Goal: Task Accomplishment & Management: Manage account settings

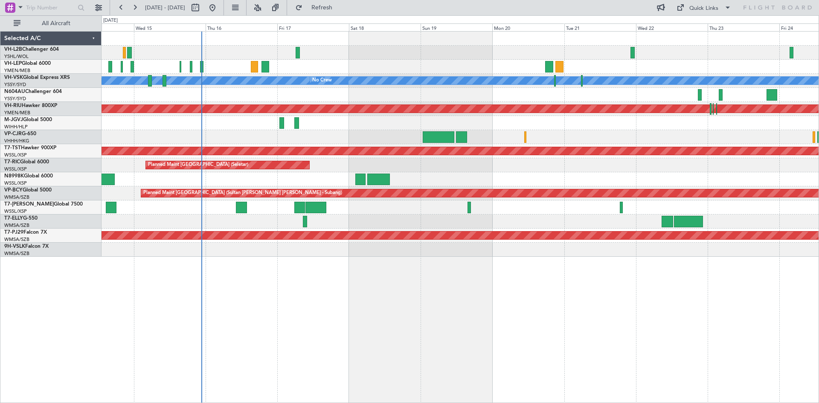
click at [318, 103] on div "Planned Maint [GEOGRAPHIC_DATA] ([GEOGRAPHIC_DATA])" at bounding box center [459, 109] width 717 height 14
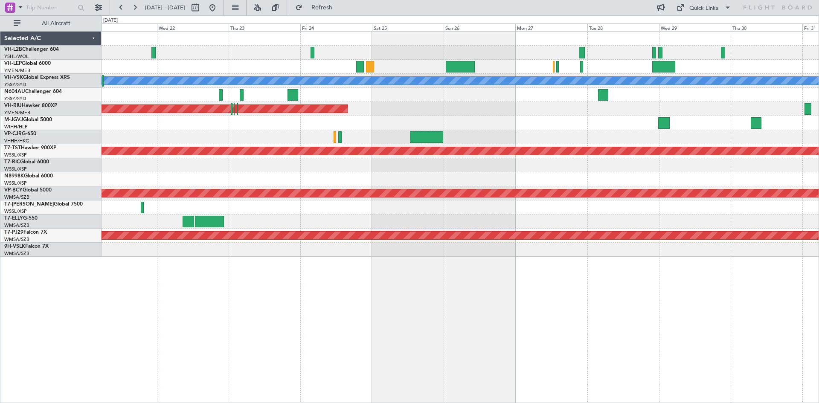
click at [214, 139] on div "[PERSON_NAME] Planned Maint [GEOGRAPHIC_DATA] ([GEOGRAPHIC_DATA]) Planned Maint…" at bounding box center [459, 144] width 717 height 225
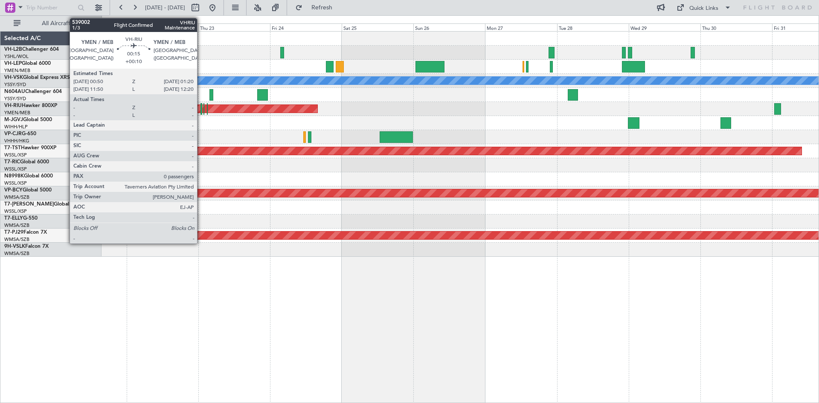
click at [201, 112] on div at bounding box center [201, 109] width 2 height 12
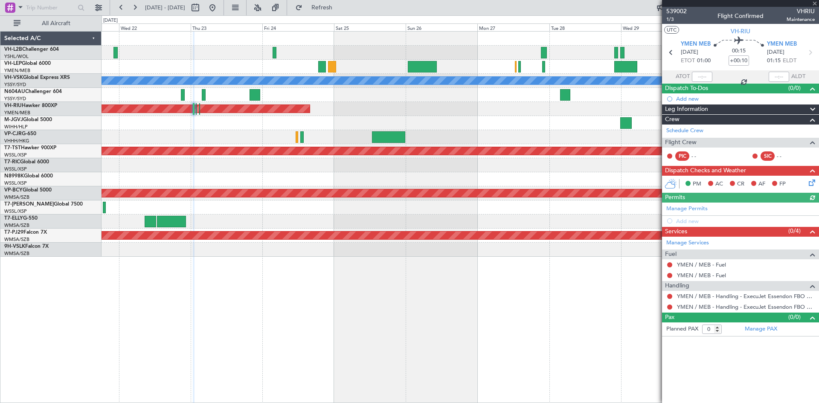
click at [239, 131] on div "[PERSON_NAME] Planned Maint Sydney ([PERSON_NAME] Intl) Planned Maint [GEOGRAPH…" at bounding box center [459, 144] width 717 height 225
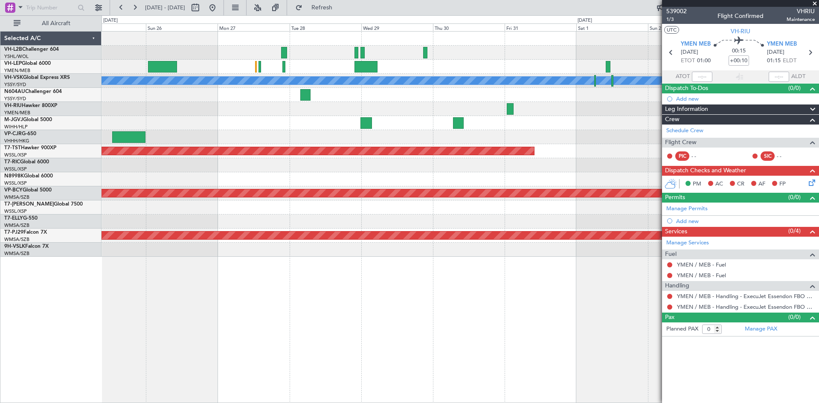
click at [305, 135] on div "[PERSON_NAME] Planned Maint Sydney ([PERSON_NAME] Intl) Planned Maint [GEOGRAPH…" at bounding box center [459, 144] width 717 height 225
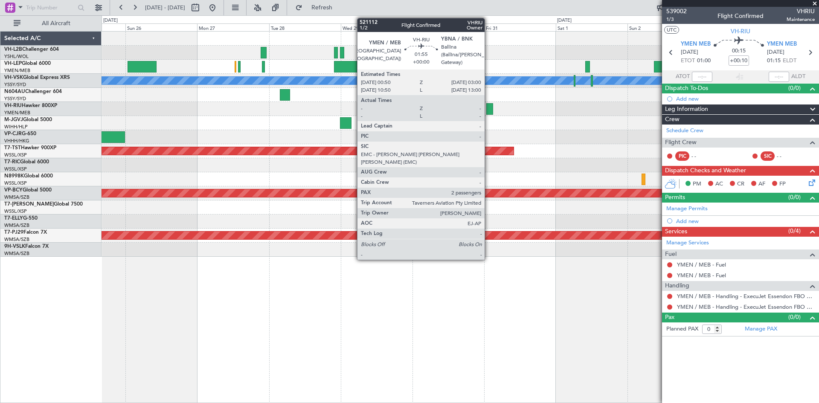
click at [488, 110] on div at bounding box center [489, 109] width 7 height 12
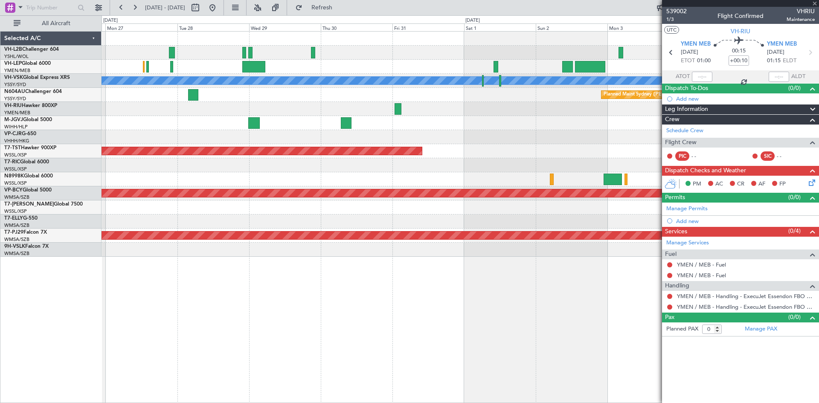
type input "2"
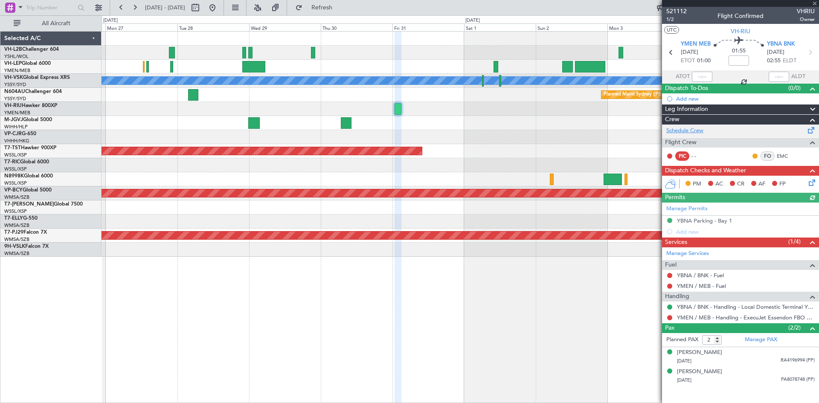
click at [687, 132] on link "Schedule Crew" at bounding box center [684, 131] width 37 height 9
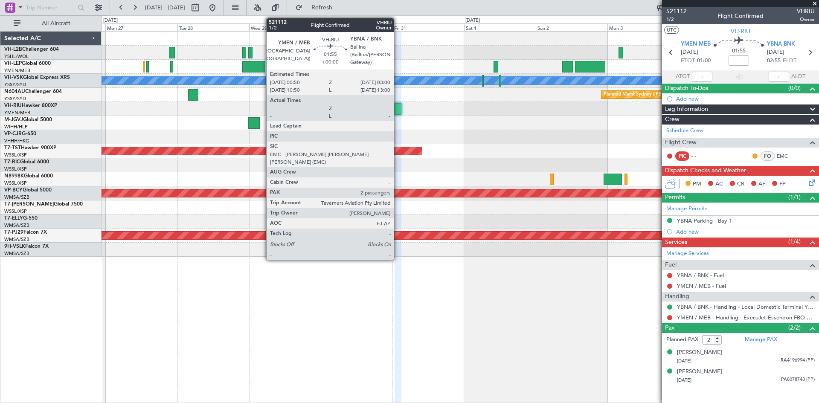
click at [397, 110] on div at bounding box center [397, 109] width 7 height 12
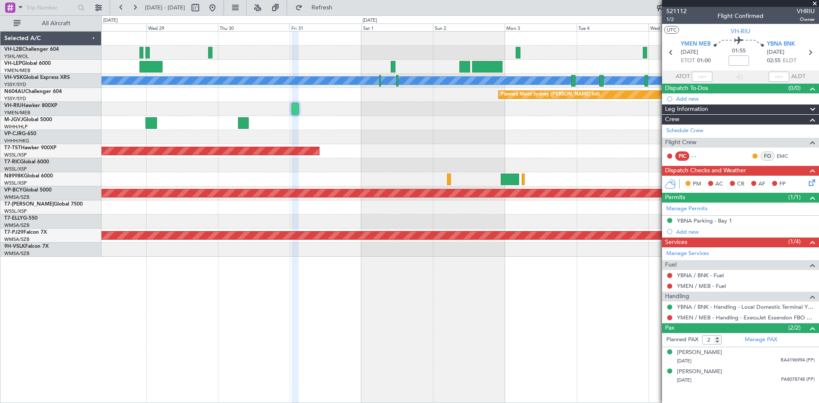
click at [257, 132] on div "[PERSON_NAME] Planned Maint Sydney ([PERSON_NAME] Intl) Planned Maint [GEOGRAPH…" at bounding box center [459, 144] width 717 height 225
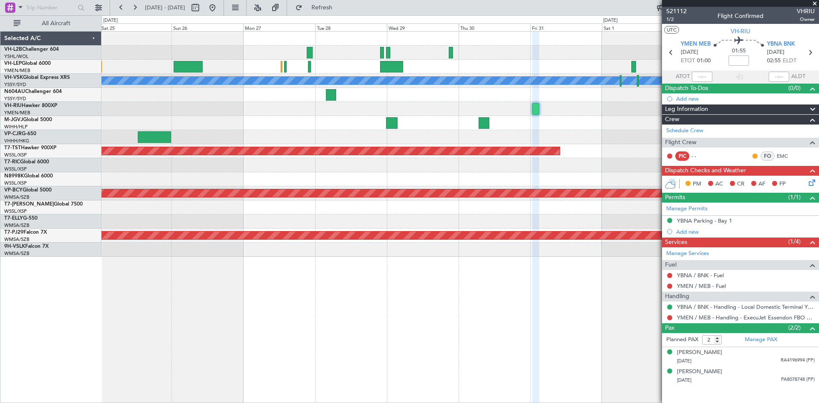
click at [313, 126] on div at bounding box center [459, 123] width 717 height 14
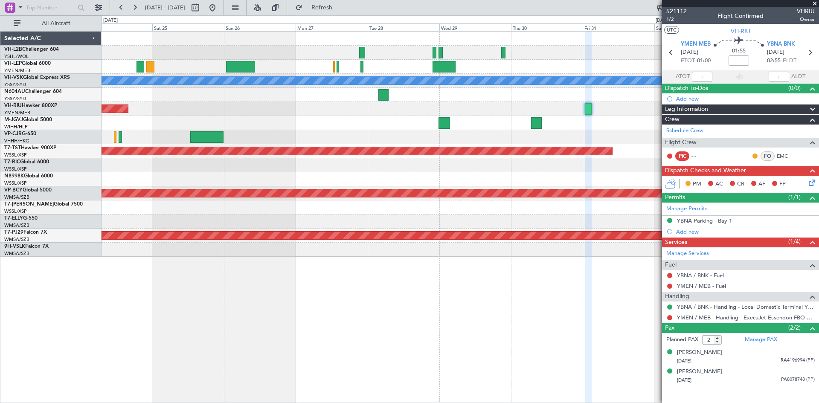
click at [260, 108] on div "Planned Maint [GEOGRAPHIC_DATA] ([GEOGRAPHIC_DATA])" at bounding box center [459, 109] width 717 height 14
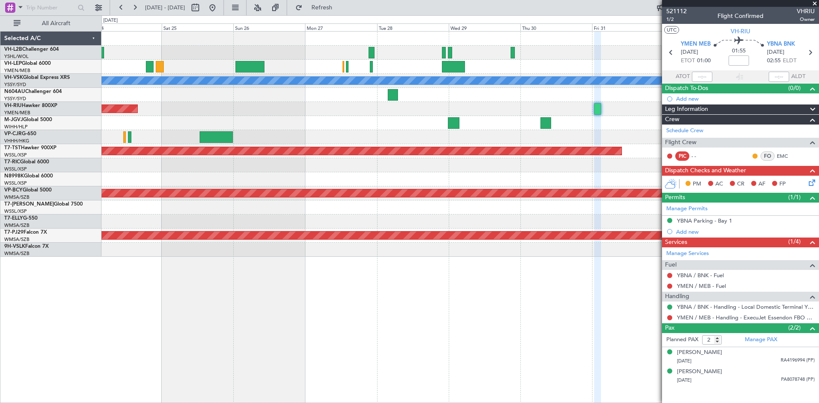
click at [303, 134] on div "[PERSON_NAME] Planned Maint Sydney ([PERSON_NAME] Intl) Planned Maint [GEOGRAPH…" at bounding box center [459, 144] width 717 height 225
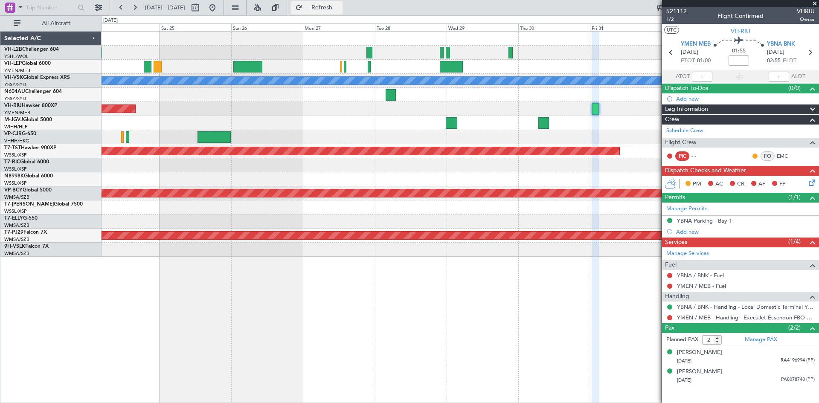
click at [342, 14] on button "Refresh" at bounding box center [316, 8] width 51 height 14
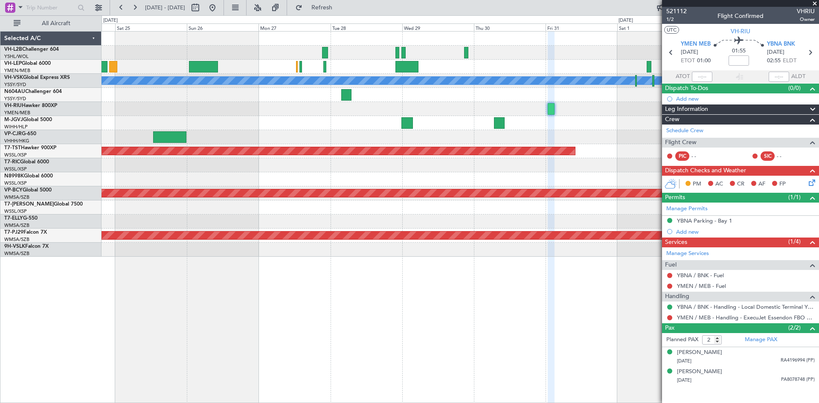
click at [415, 179] on div at bounding box center [459, 179] width 717 height 14
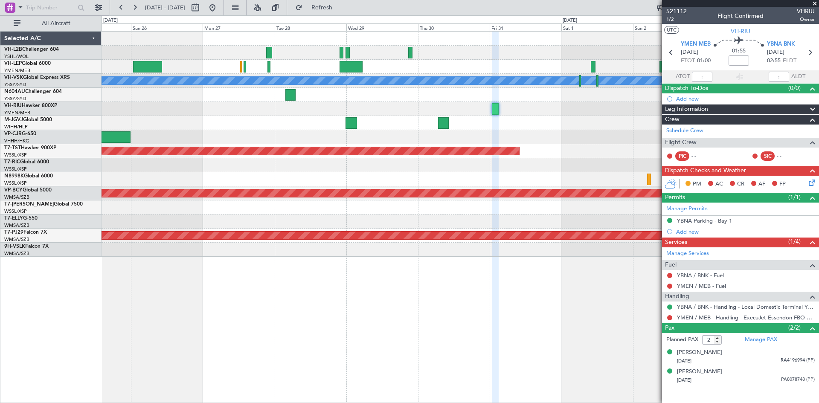
click at [366, 174] on div "[PERSON_NAME] Planned Maint Sydney ([PERSON_NAME] Intl) Planned Maint [GEOGRAPH…" at bounding box center [459, 144] width 717 height 225
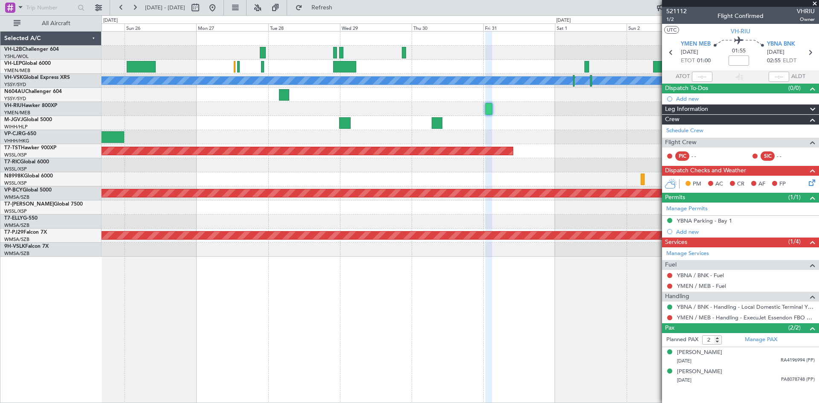
click at [303, 72] on div at bounding box center [459, 67] width 717 height 14
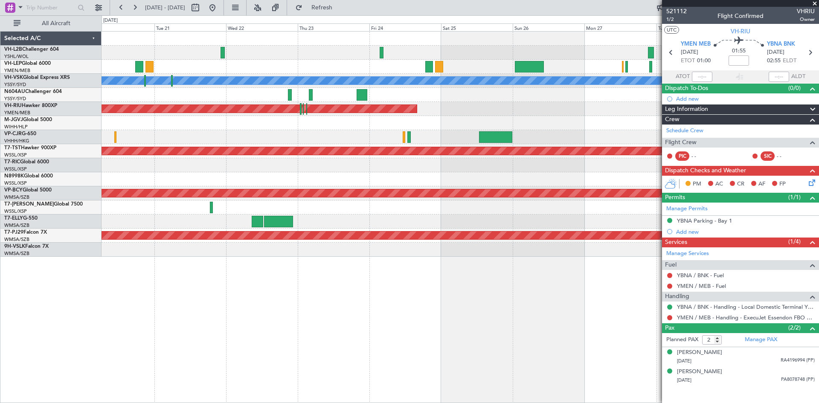
click at [536, 197] on div "[PERSON_NAME] No Crew Planned Maint [GEOGRAPHIC_DATA] ([GEOGRAPHIC_DATA]) Plann…" at bounding box center [459, 144] width 717 height 225
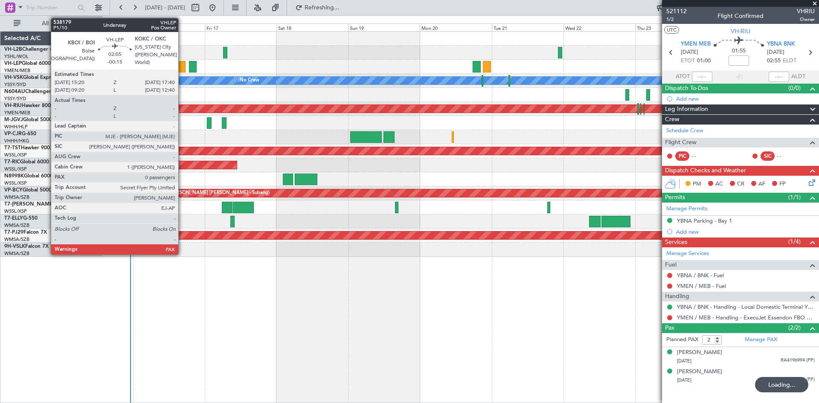
click at [182, 70] on div at bounding box center [181, 67] width 7 height 12
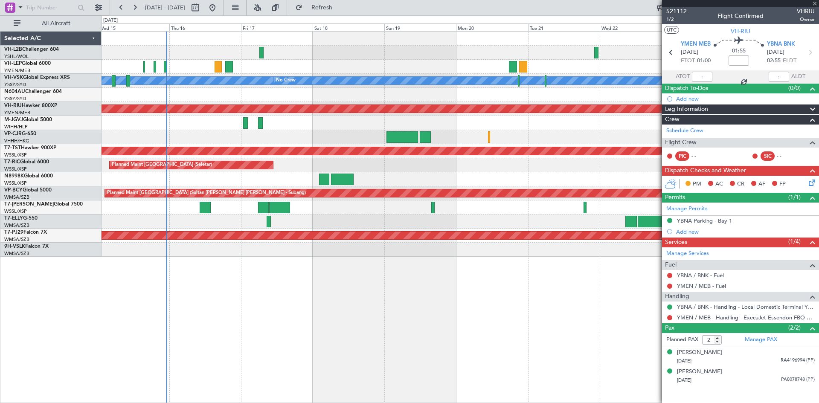
type input "-00:15"
type input "0"
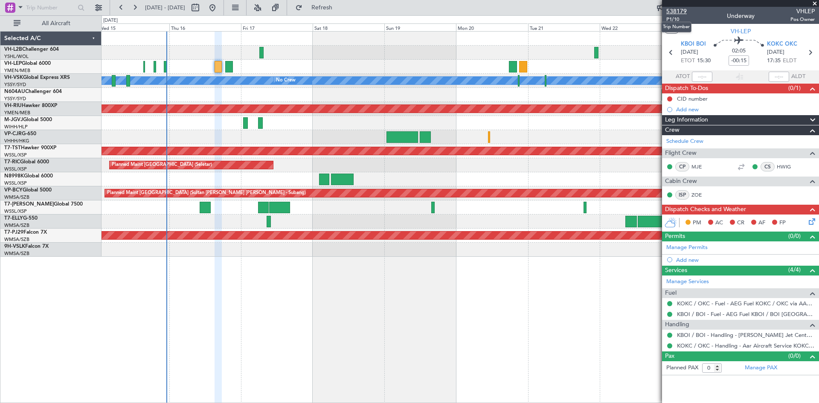
click at [683, 12] on span "538179" at bounding box center [676, 11] width 20 height 9
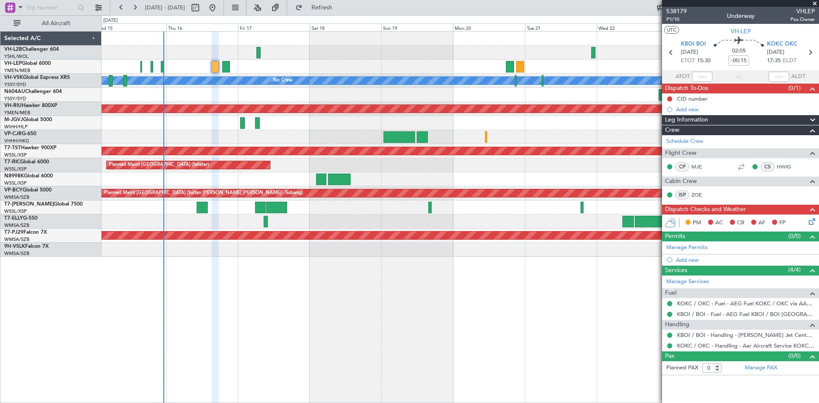
click at [446, 271] on div "[PERSON_NAME] No Crew Planned Maint [GEOGRAPHIC_DATA] ([GEOGRAPHIC_DATA]) Plann…" at bounding box center [459, 217] width 717 height 372
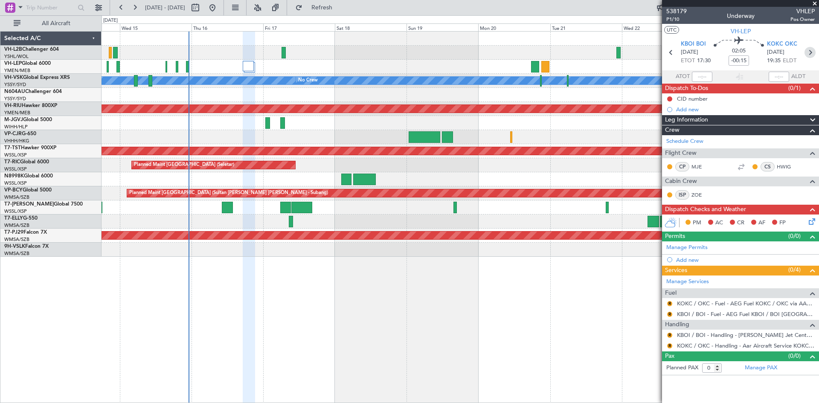
click at [808, 53] on icon at bounding box center [809, 52] width 11 height 11
type input "-00:05"
type input "7"
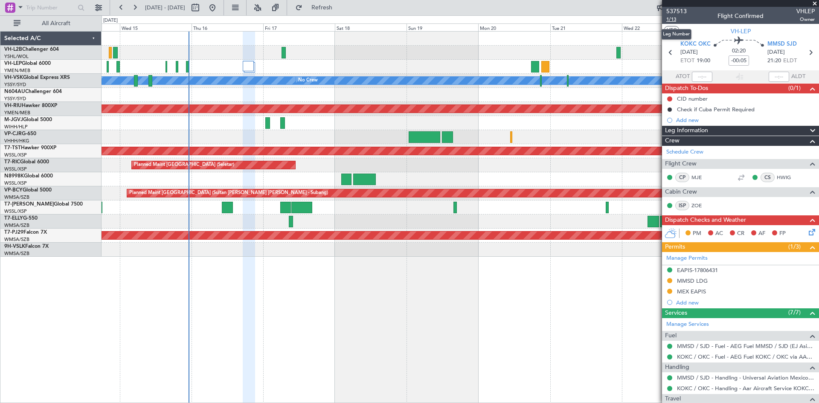
click at [672, 18] on span "1/13" at bounding box center [676, 19] width 20 height 7
click at [318, 7] on button "Refresh" at bounding box center [316, 8] width 51 height 14
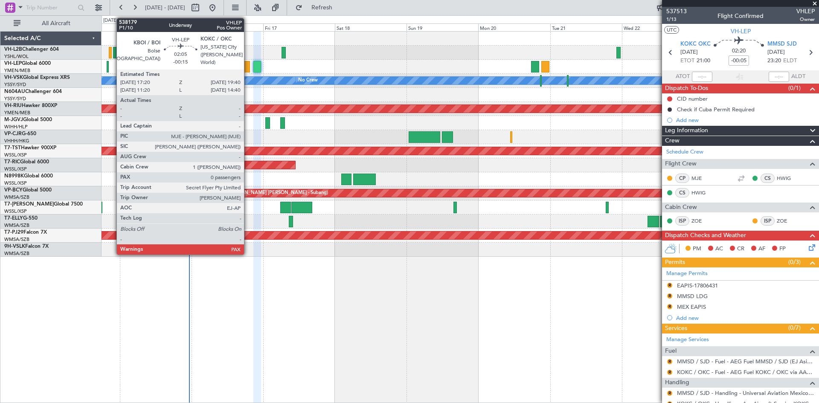
click at [247, 71] on div at bounding box center [246, 67] width 7 height 12
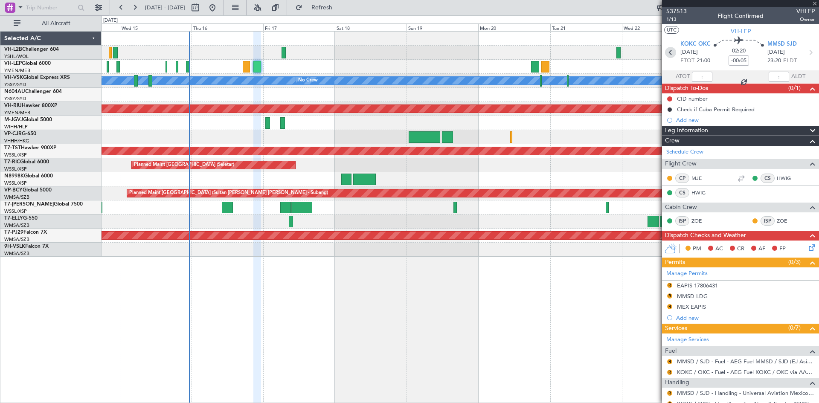
type input "-00:15"
type input "0"
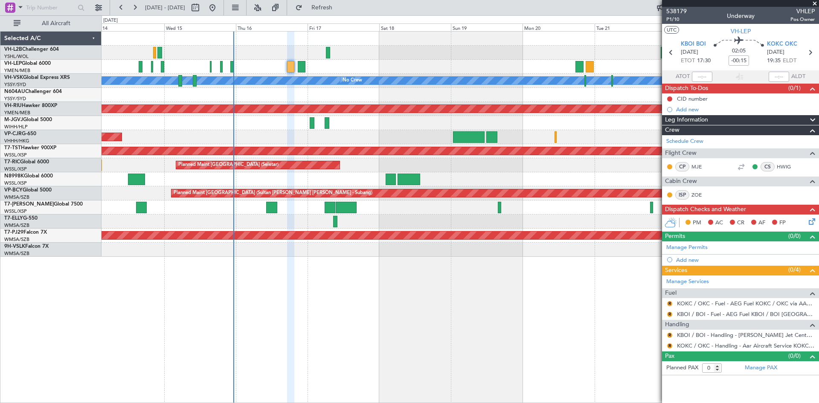
click at [338, 89] on div at bounding box center [459, 95] width 717 height 14
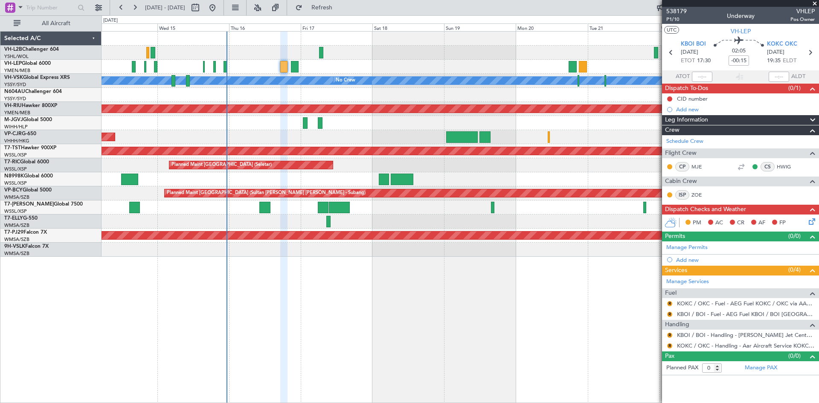
click at [407, 136] on div "Planned Maint [GEOGRAPHIC_DATA] ([GEOGRAPHIC_DATA] Intl)" at bounding box center [459, 137] width 717 height 14
click at [446, 266] on div "Unplanned Maint Wichita (Wichita Mid-continent) [PERSON_NAME] No Crew Planned M…" at bounding box center [459, 217] width 717 height 372
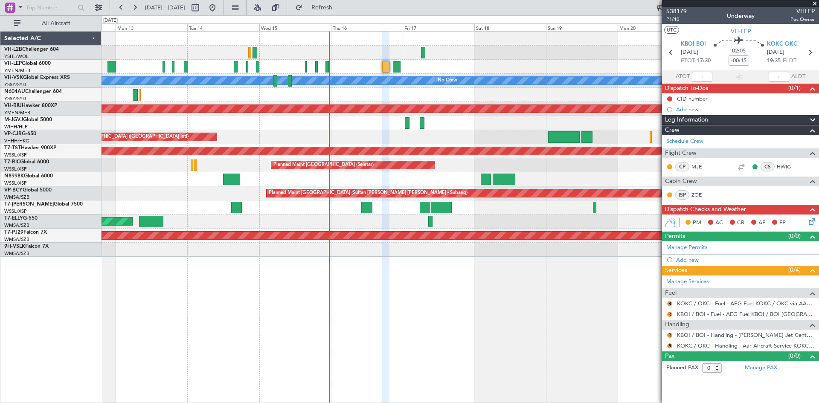
click at [307, 135] on div "Planned Maint [GEOGRAPHIC_DATA] ([GEOGRAPHIC_DATA] Intl)" at bounding box center [459, 137] width 717 height 14
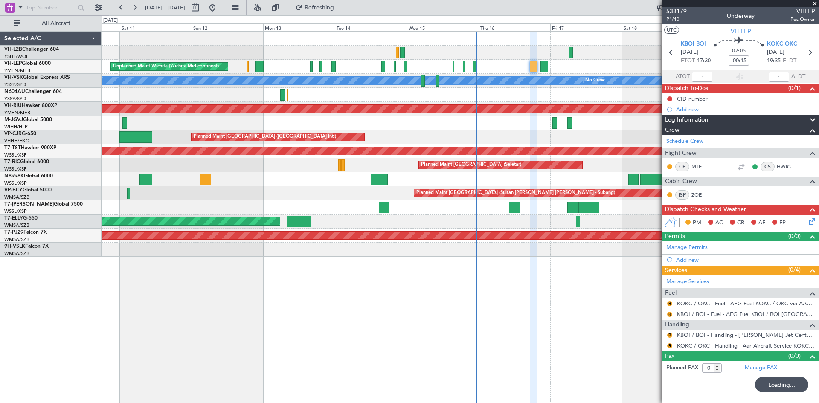
click at [421, 145] on div "Unplanned Maint Wichita (Wichita Mid-continent) [PERSON_NAME] No Crew Unplanned…" at bounding box center [459, 144] width 717 height 225
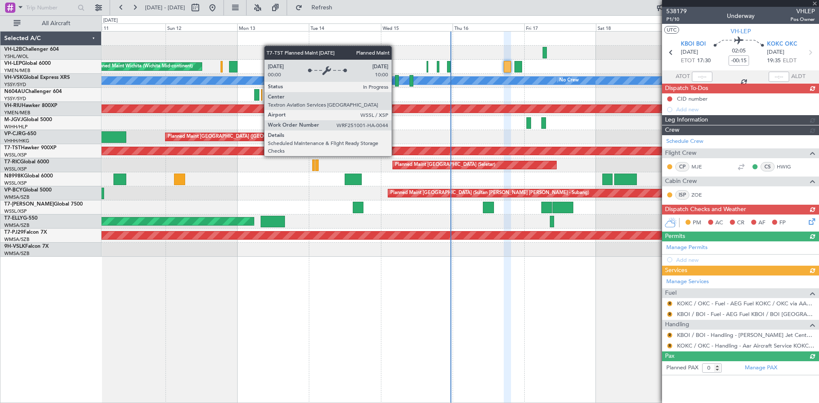
click at [395, 148] on div "Planned Maint [GEOGRAPHIC_DATA] (Seletar)" at bounding box center [459, 151] width 717 height 14
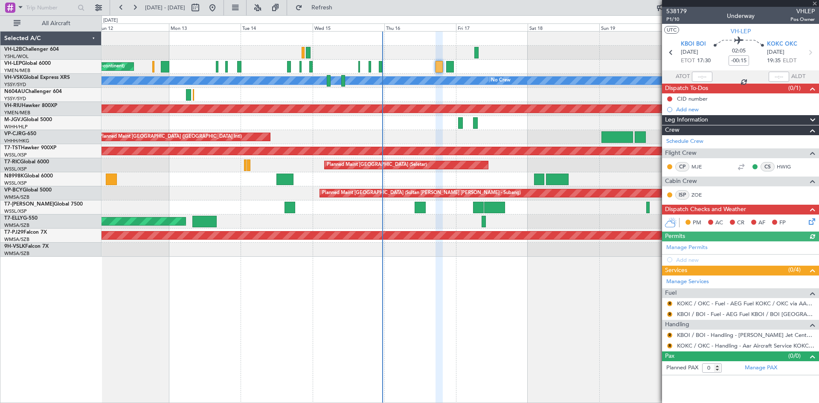
click at [447, 140] on div "Planned Maint [GEOGRAPHIC_DATA] ([GEOGRAPHIC_DATA] Intl)" at bounding box center [459, 137] width 717 height 14
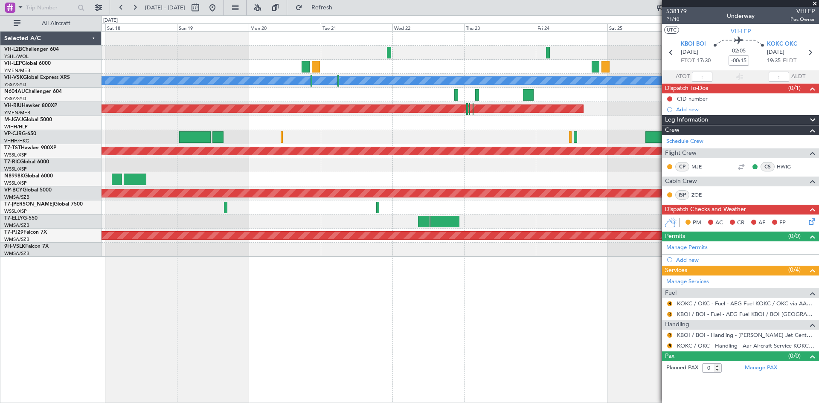
click at [388, 139] on div at bounding box center [459, 137] width 717 height 14
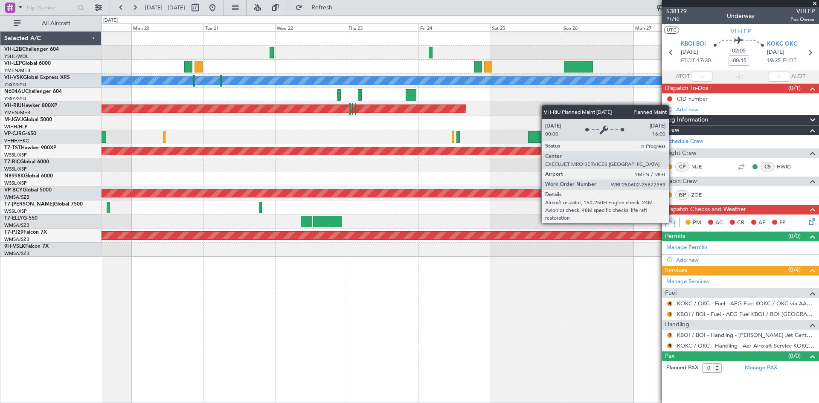
click at [452, 107] on div "[PERSON_NAME] No Crew Planned Maint [GEOGRAPHIC_DATA] ([GEOGRAPHIC_DATA]) Plann…" at bounding box center [459, 144] width 717 height 225
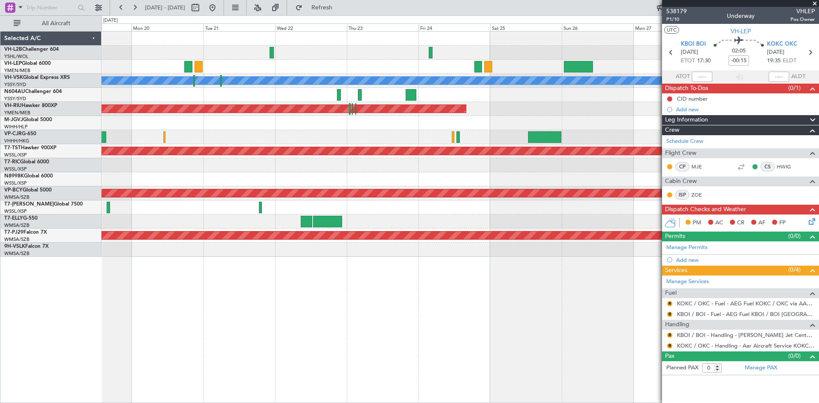
click at [449, 97] on div at bounding box center [459, 95] width 717 height 14
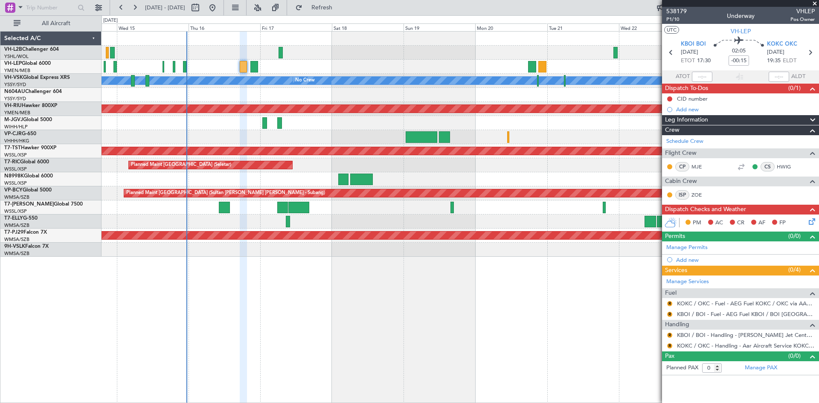
click at [464, 75] on div "Unplanned Maint Wichita (Wichita Mid-continent) [PERSON_NAME] No Crew Planned M…" at bounding box center [459, 144] width 717 height 225
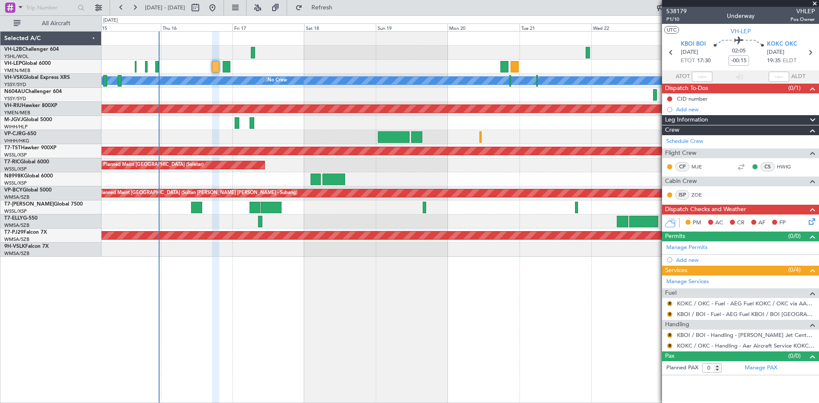
click at [509, 135] on div "Planned Maint [GEOGRAPHIC_DATA] ([GEOGRAPHIC_DATA] Intl)" at bounding box center [459, 137] width 717 height 14
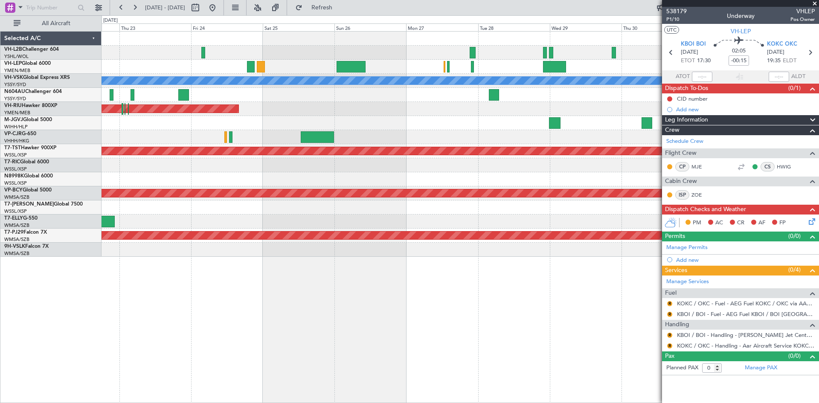
click at [252, 141] on div "[PERSON_NAME] Planned Maint Sydney ([PERSON_NAME] Intl) Planned Maint [GEOGRAPH…" at bounding box center [459, 144] width 717 height 225
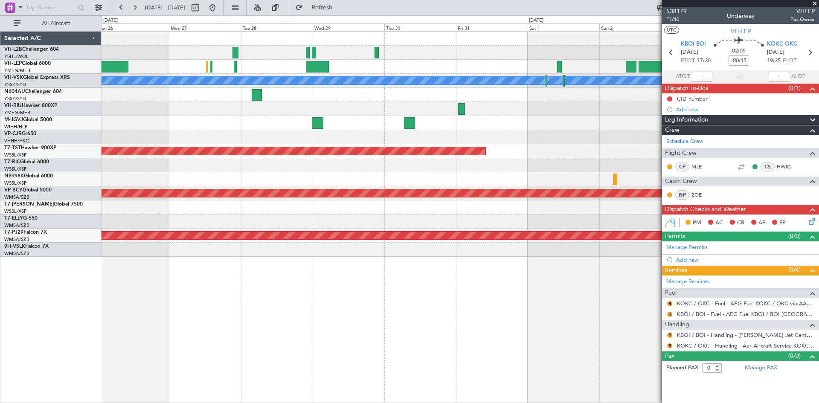
click at [275, 133] on div "[PERSON_NAME] Planned Maint Sydney ([PERSON_NAME] Intl) Planned Maint [GEOGRAPH…" at bounding box center [459, 144] width 717 height 225
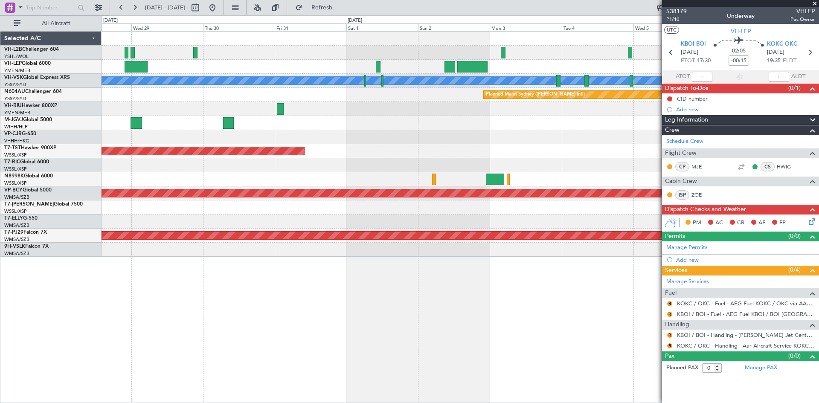
click at [329, 148] on div "[PERSON_NAME] Planned Maint Sydney ([PERSON_NAME] Intl) Planned Maint [GEOGRAPH…" at bounding box center [459, 144] width 717 height 225
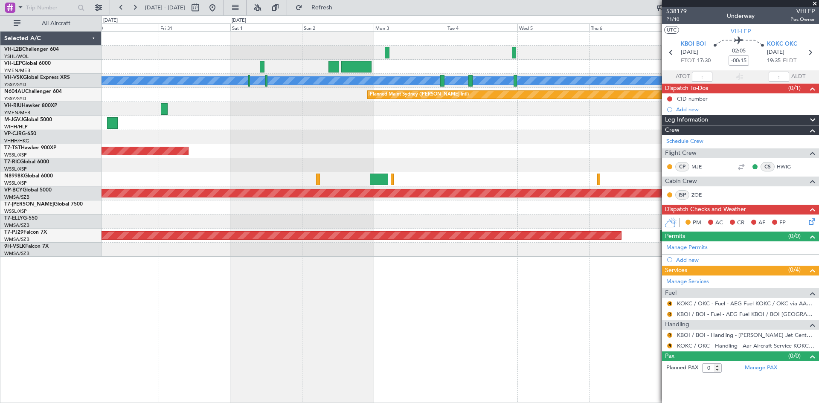
click at [312, 150] on div "[PERSON_NAME] Planned Maint Sydney ([PERSON_NAME] Intl) Planned Maint [GEOGRAPH…" at bounding box center [459, 144] width 717 height 225
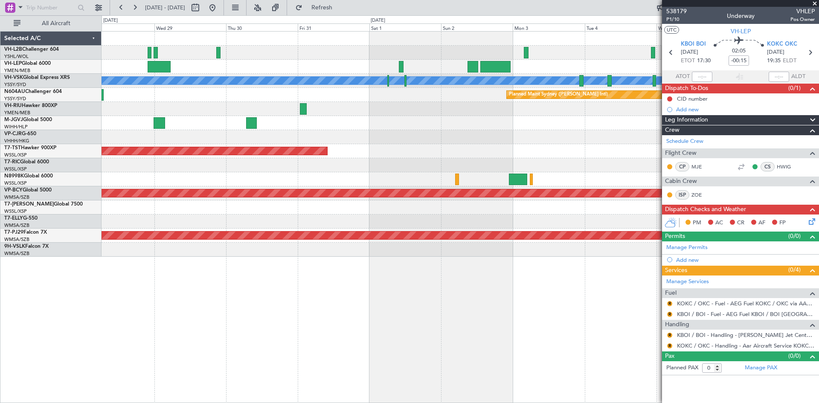
click at [395, 130] on div "[PERSON_NAME] Planned Maint Sydney ([PERSON_NAME] Intl) Planned Maint [GEOGRAPH…" at bounding box center [459, 144] width 717 height 225
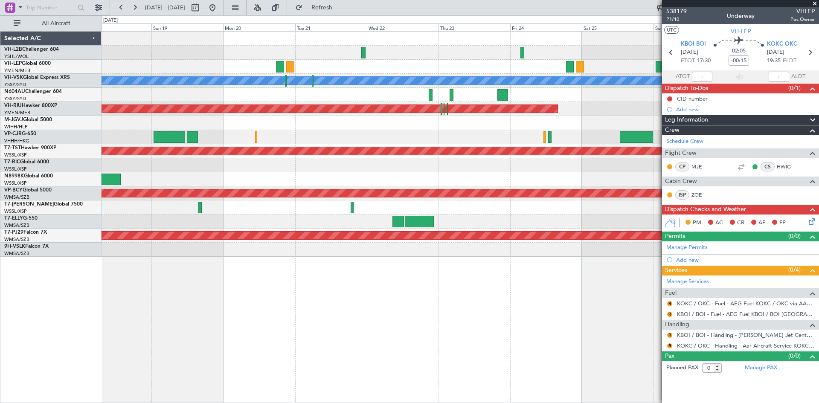
click at [512, 135] on div "[PERSON_NAME] No Crew Planned Maint [GEOGRAPHIC_DATA] ([GEOGRAPHIC_DATA]) Plann…" at bounding box center [459, 144] width 717 height 225
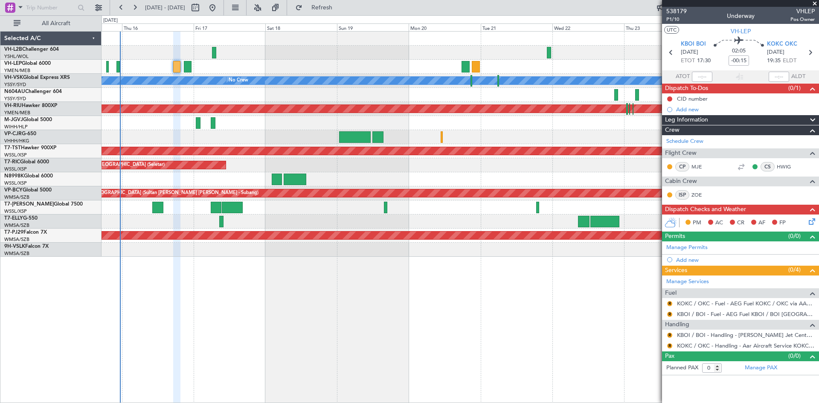
click at [559, 139] on div "Planned Maint [GEOGRAPHIC_DATA] ([GEOGRAPHIC_DATA] Intl)" at bounding box center [459, 137] width 717 height 14
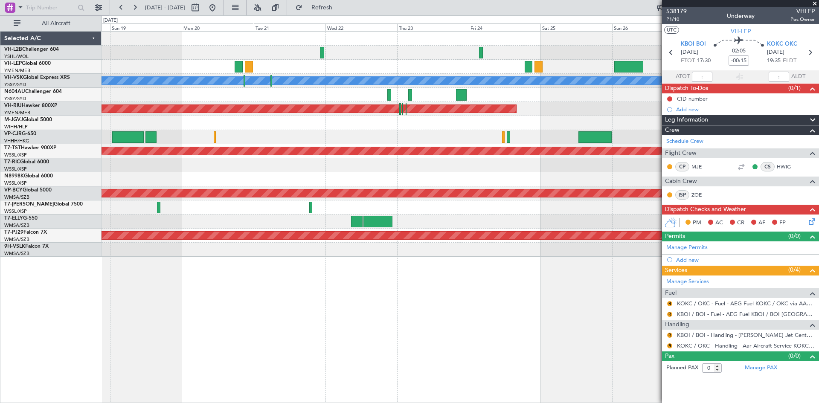
click at [470, 135] on div "[PERSON_NAME] No Crew Planned Maint [GEOGRAPHIC_DATA] ([GEOGRAPHIC_DATA]) Plann…" at bounding box center [459, 144] width 717 height 225
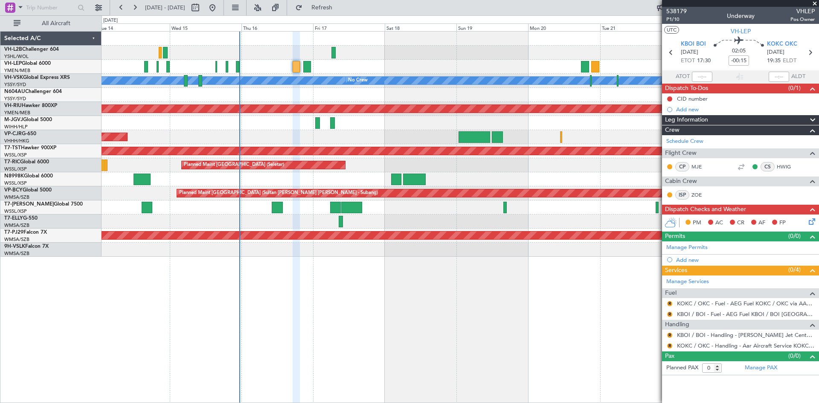
click at [446, 121] on div at bounding box center [459, 123] width 717 height 14
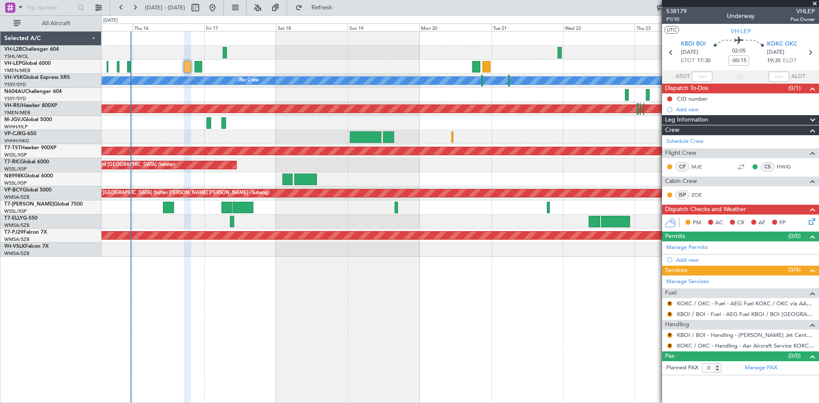
click at [396, 143] on div "Planned Maint [GEOGRAPHIC_DATA] ([GEOGRAPHIC_DATA] Intl)" at bounding box center [459, 137] width 717 height 14
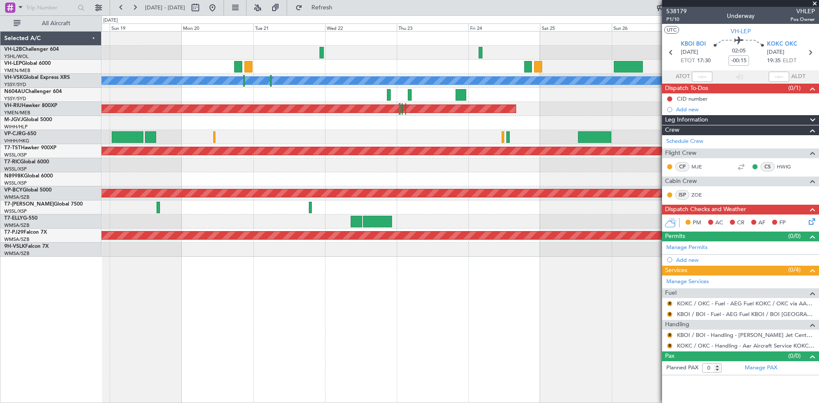
click at [237, 138] on div at bounding box center [459, 137] width 717 height 14
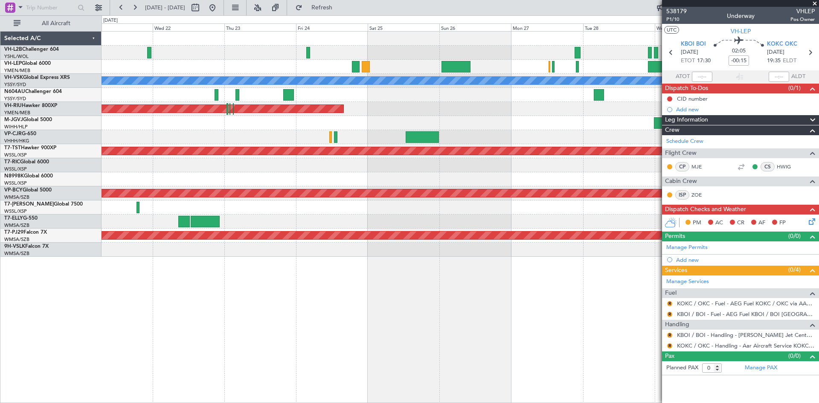
click at [217, 140] on div "[PERSON_NAME] Planned Maint [GEOGRAPHIC_DATA] ([GEOGRAPHIC_DATA]) Planned Maint…" at bounding box center [459, 144] width 717 height 225
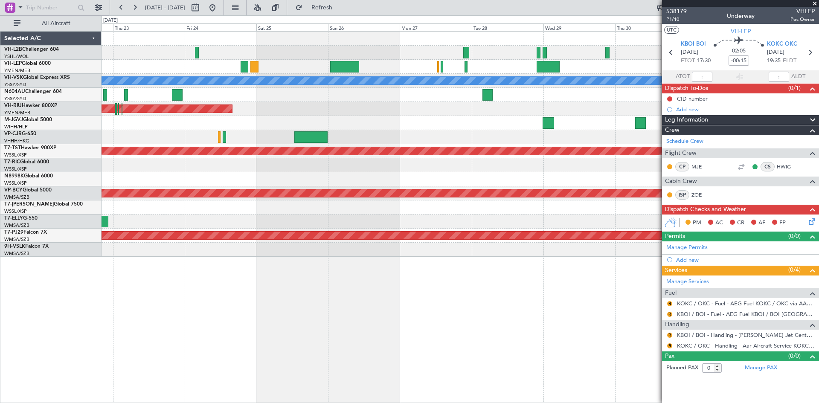
click at [321, 117] on div at bounding box center [459, 123] width 717 height 14
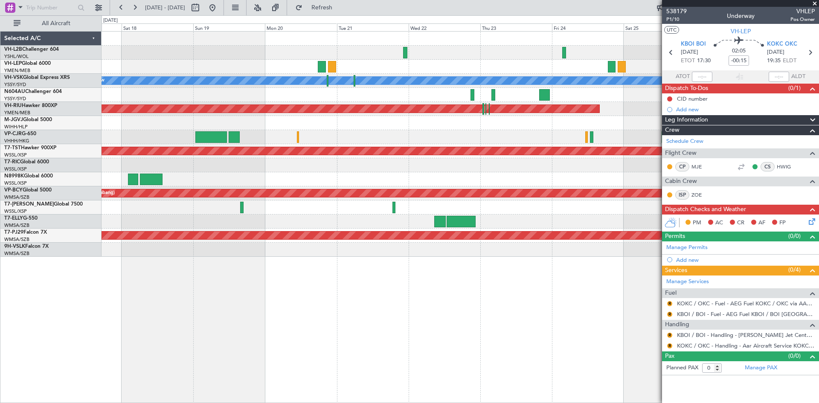
click at [510, 121] on div at bounding box center [459, 123] width 717 height 14
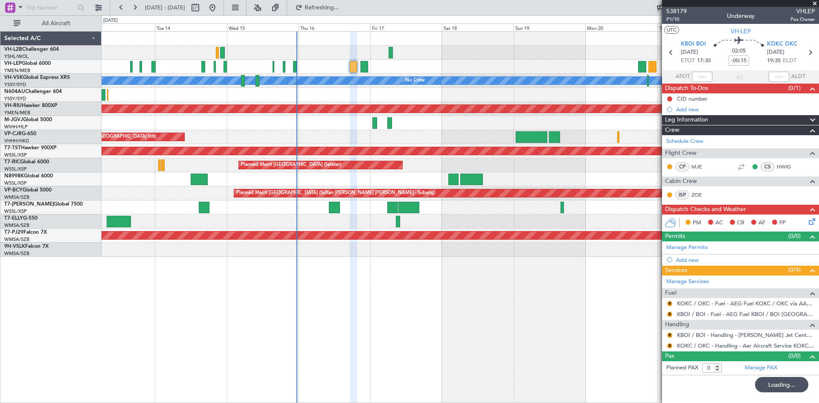
click at [468, 338] on div "Unplanned Maint Wichita (Wichita Mid-continent) [PERSON_NAME] No Crew Planned M…" at bounding box center [459, 217] width 717 height 372
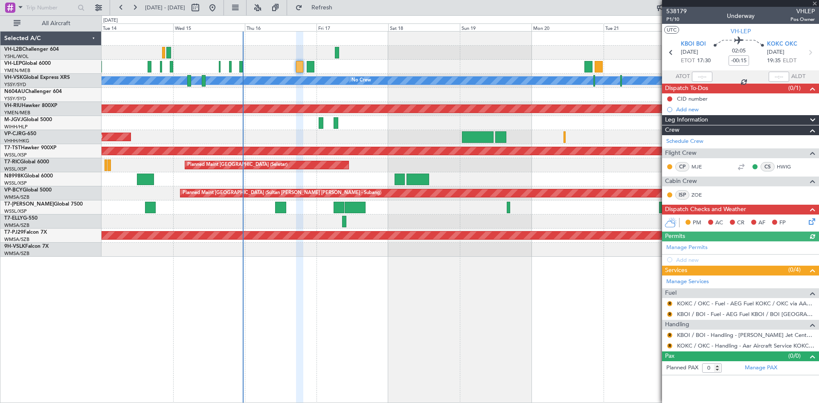
click at [336, 104] on div "Unplanned Maint Wichita (Wichita Mid-continent) [PERSON_NAME] No Crew Planned M…" at bounding box center [459, 144] width 717 height 225
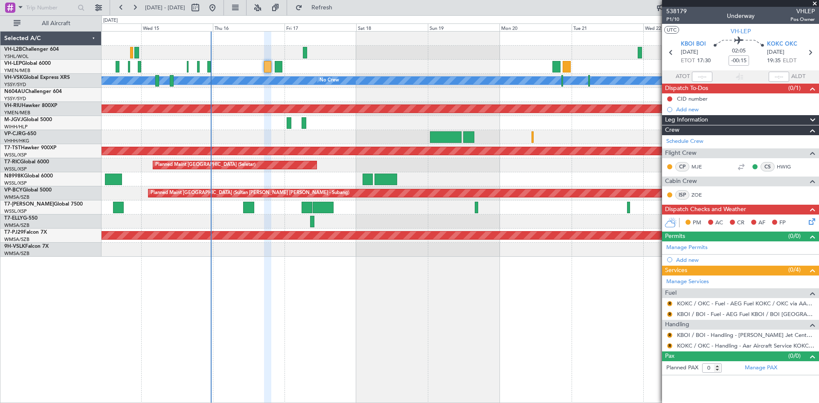
click at [472, 326] on div "Unplanned Maint Wichita (Wichita Mid-continent) [PERSON_NAME] No Crew Planned M…" at bounding box center [459, 217] width 717 height 372
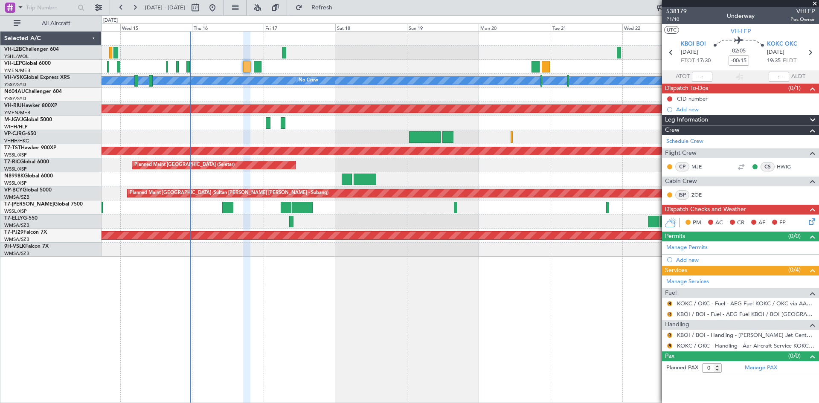
click at [333, 311] on div "Unplanned Maint Wichita (Wichita Mid-continent) [PERSON_NAME] No Crew Planned M…" at bounding box center [459, 217] width 717 height 372
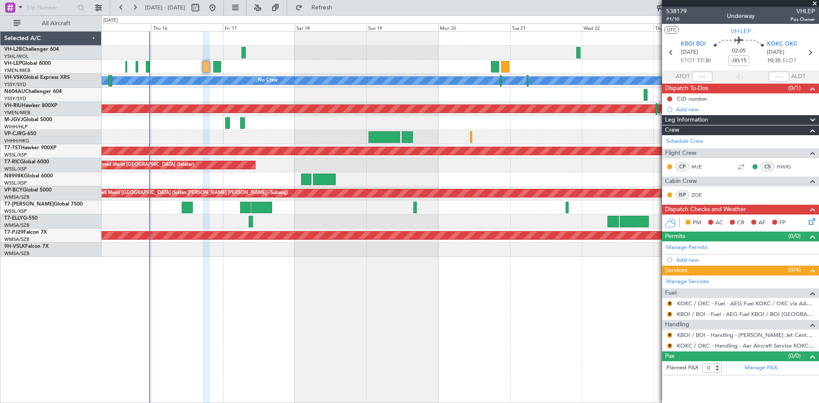
click at [473, 220] on div "[PERSON_NAME] No Crew Planned Maint [GEOGRAPHIC_DATA] ([GEOGRAPHIC_DATA]) Plann…" at bounding box center [459, 144] width 717 height 225
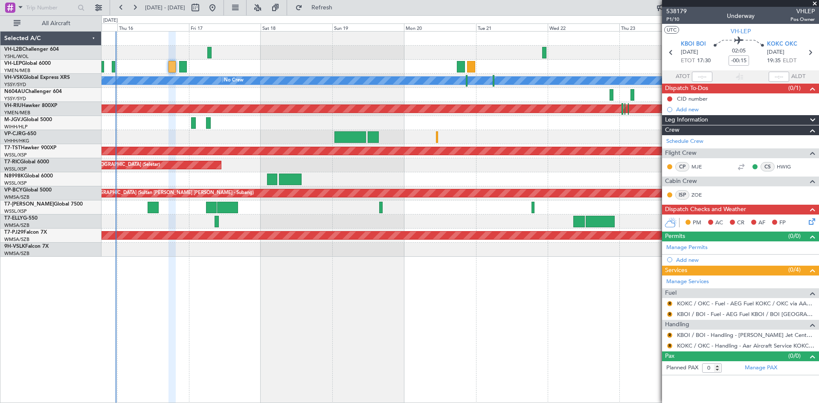
click at [264, 324] on div "[PERSON_NAME] No Crew Planned Maint [GEOGRAPHIC_DATA] ([GEOGRAPHIC_DATA]) Plann…" at bounding box center [459, 217] width 717 height 372
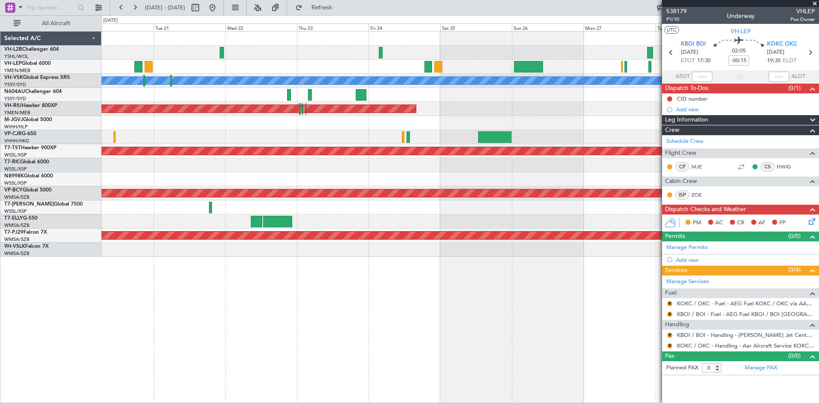
click at [306, 310] on div "[PERSON_NAME] No Crew Planned Maint [GEOGRAPHIC_DATA] ([GEOGRAPHIC_DATA]) Plann…" at bounding box center [459, 217] width 717 height 372
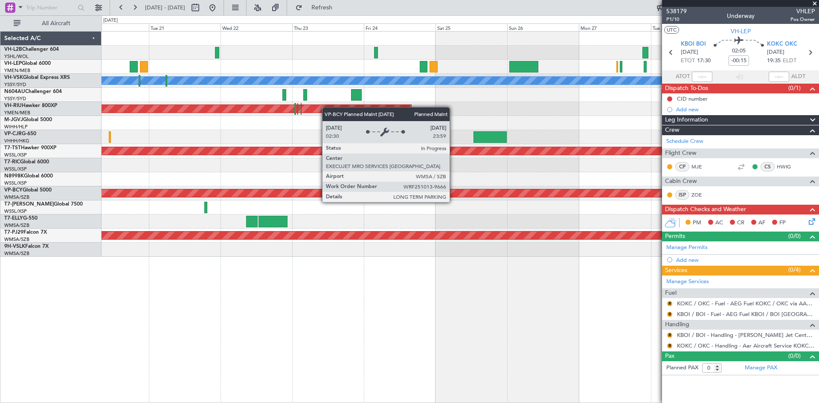
click at [351, 207] on div "[PERSON_NAME] No Crew Planned Maint [GEOGRAPHIC_DATA] ([GEOGRAPHIC_DATA]) Plann…" at bounding box center [459, 144] width 717 height 225
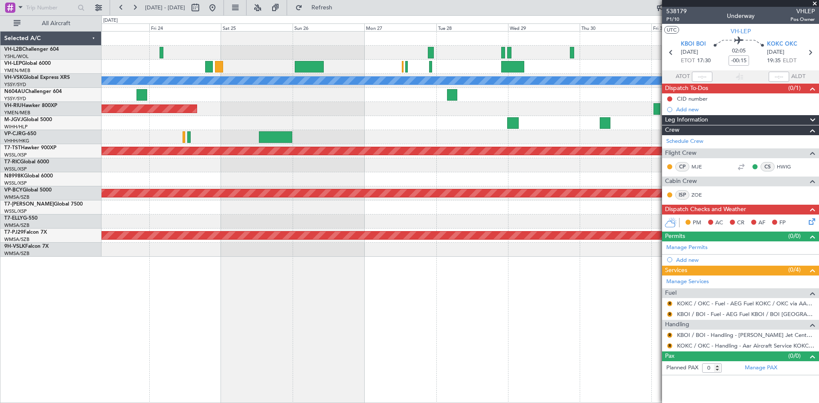
click at [469, 123] on div "[PERSON_NAME] Planned Maint Sydney ([PERSON_NAME] Intl) Planned Maint [GEOGRAPH…" at bounding box center [459, 144] width 717 height 225
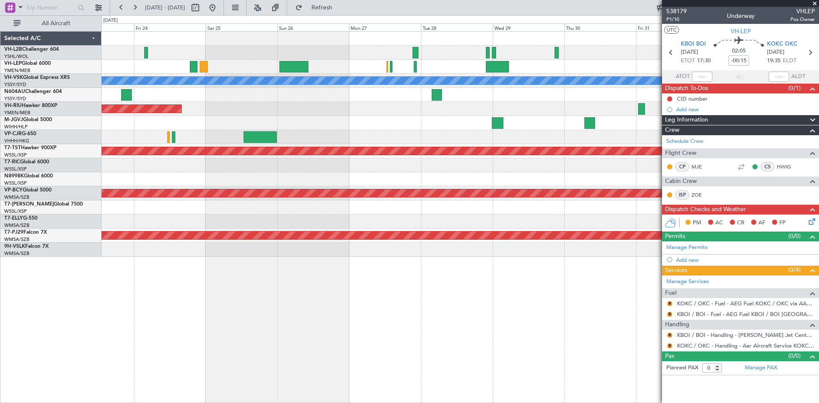
click at [394, 119] on div "[PERSON_NAME] Planned Maint Sydney ([PERSON_NAME] Intl) Planned Maint [GEOGRAPH…" at bounding box center [459, 144] width 717 height 225
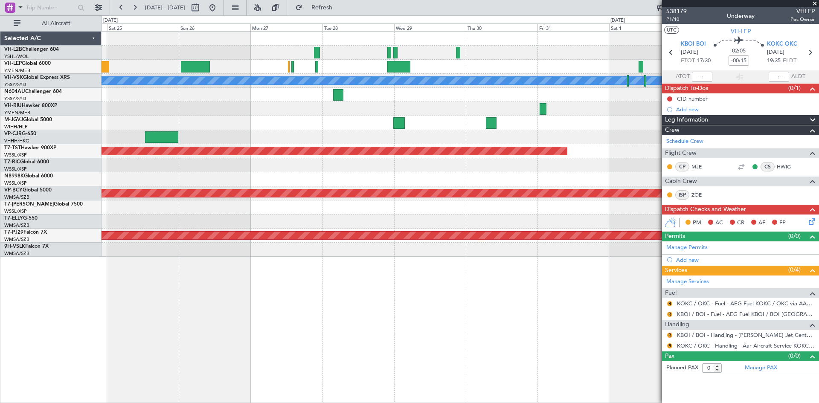
click at [423, 127] on div "[PERSON_NAME] Planned Maint Sydney ([PERSON_NAME] Intl) Planned Maint [GEOGRAPH…" at bounding box center [459, 144] width 717 height 225
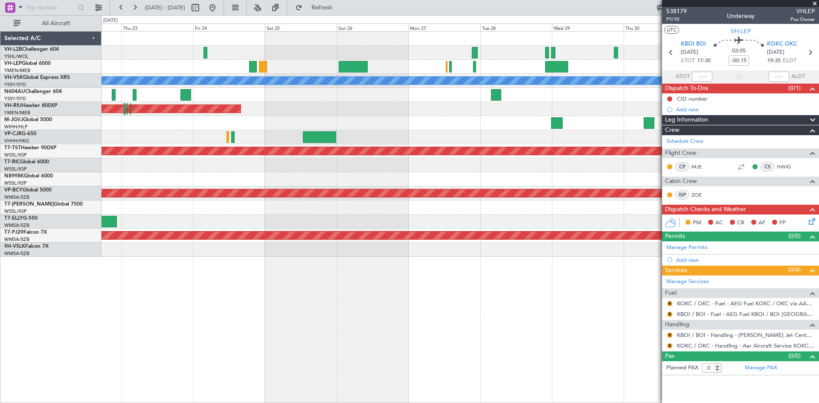
click at [365, 115] on div "[PERSON_NAME] Planned Maint Sydney ([PERSON_NAME] Intl) Planned Maint [GEOGRAPH…" at bounding box center [459, 144] width 717 height 225
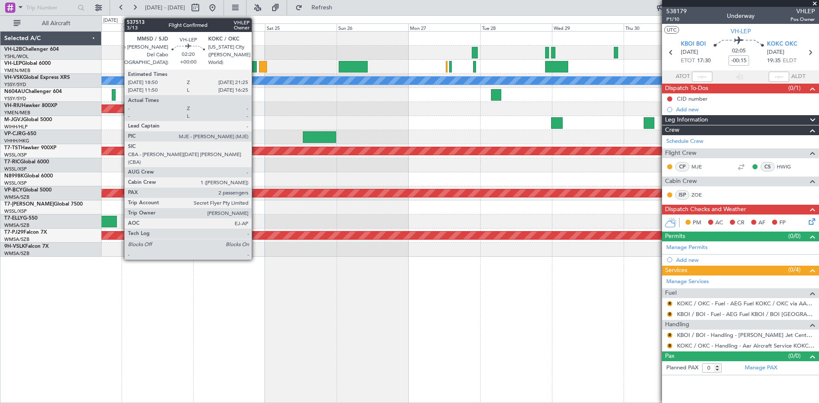
click at [255, 67] on div at bounding box center [253, 67] width 8 height 12
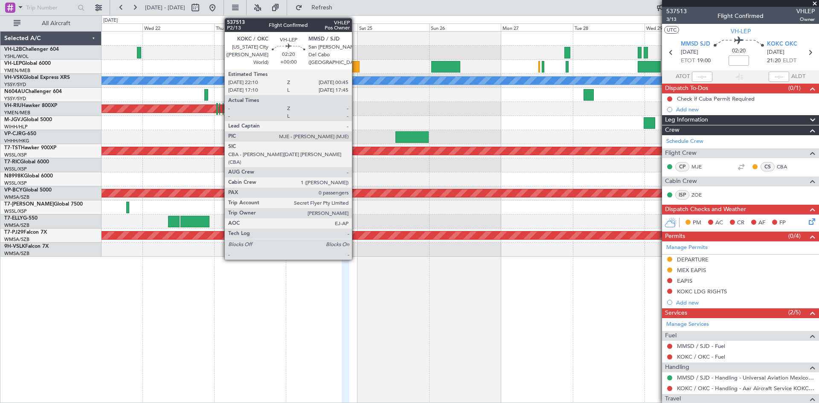
click at [356, 67] on div at bounding box center [355, 67] width 8 height 12
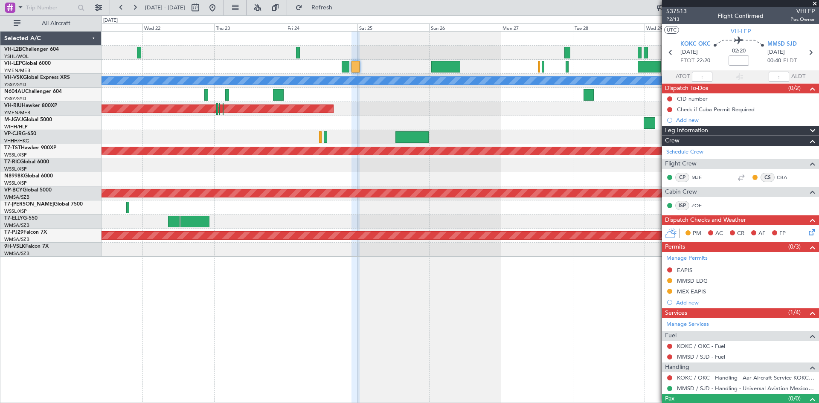
scroll to position [14, 0]
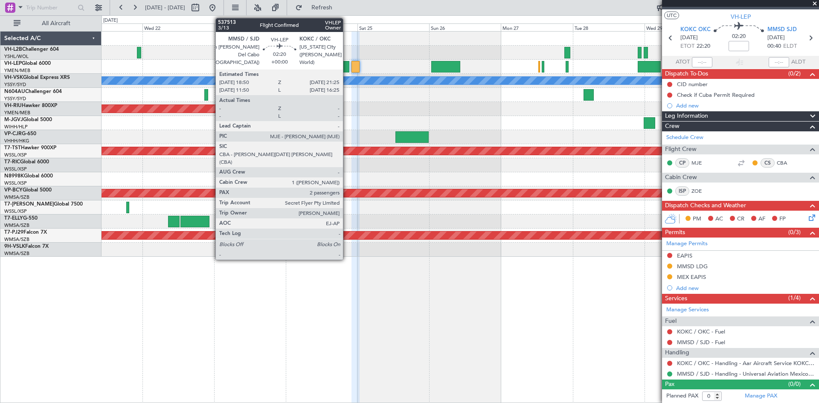
click at [347, 71] on div at bounding box center [345, 67] width 8 height 12
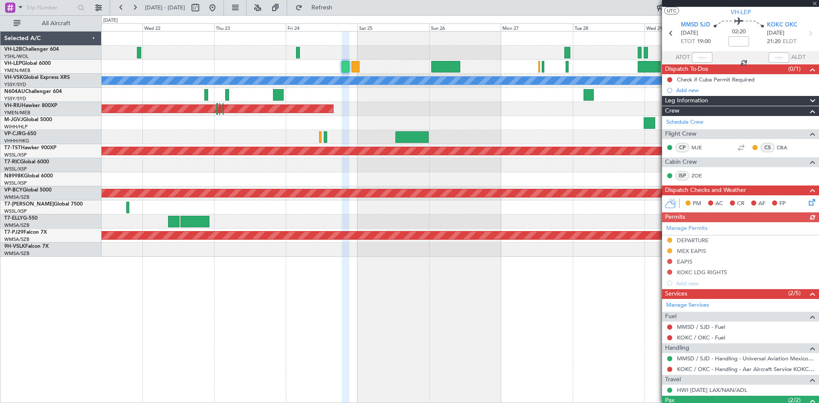
scroll to position [0, 0]
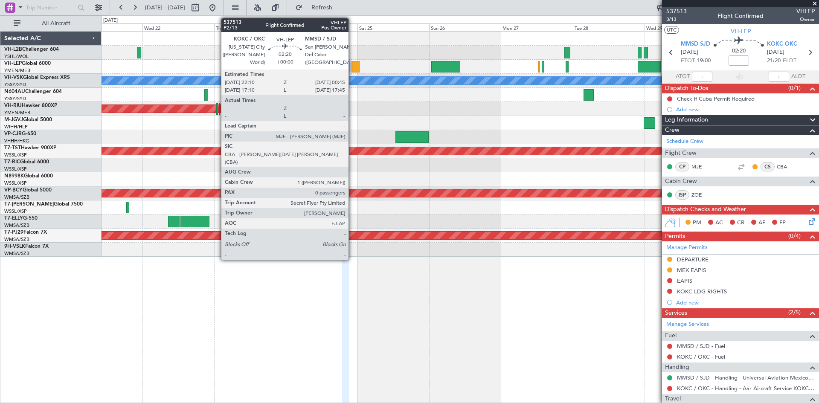
click at [352, 70] on div at bounding box center [355, 67] width 8 height 12
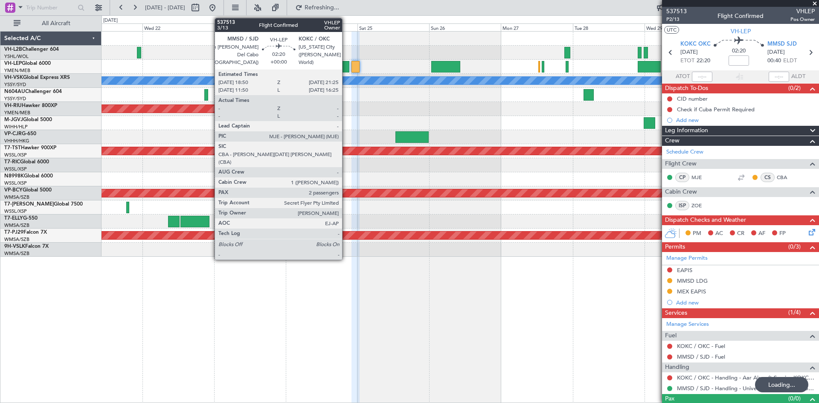
click at [346, 68] on div at bounding box center [345, 67] width 8 height 12
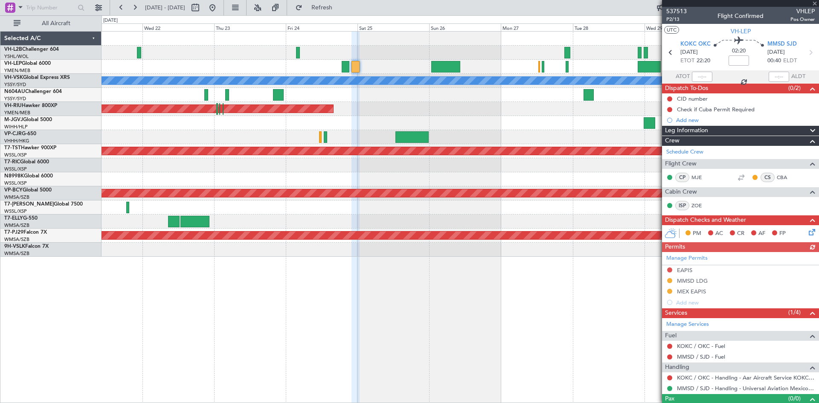
type input "2"
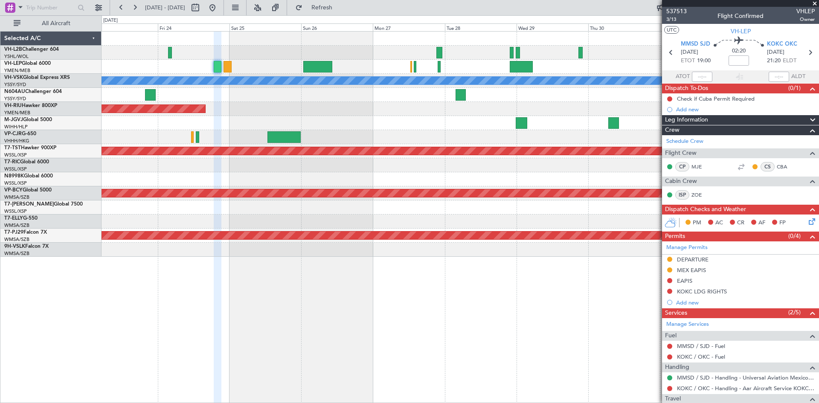
click at [371, 131] on div "[PERSON_NAME] Planned Maint Sydney ([PERSON_NAME] Intl) Planned Maint [GEOGRAPH…" at bounding box center [459, 144] width 717 height 225
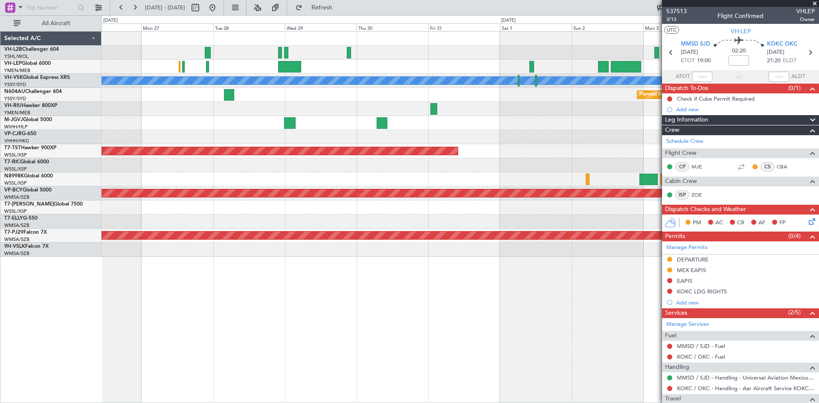
click at [326, 115] on div "[PERSON_NAME] Planned Maint Sydney ([PERSON_NAME] Intl) Planned Maint [GEOGRAPH…" at bounding box center [459, 144] width 717 height 225
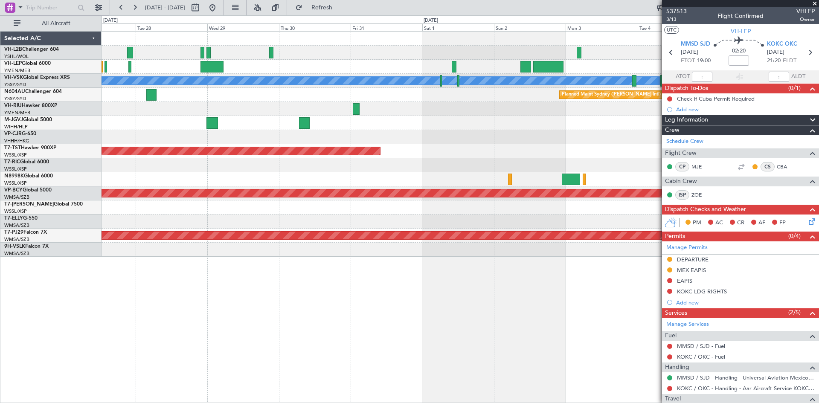
click at [450, 109] on div "[PERSON_NAME] Planned Maint Sydney ([PERSON_NAME] Intl) Planned Maint [GEOGRAPH…" at bounding box center [459, 144] width 717 height 225
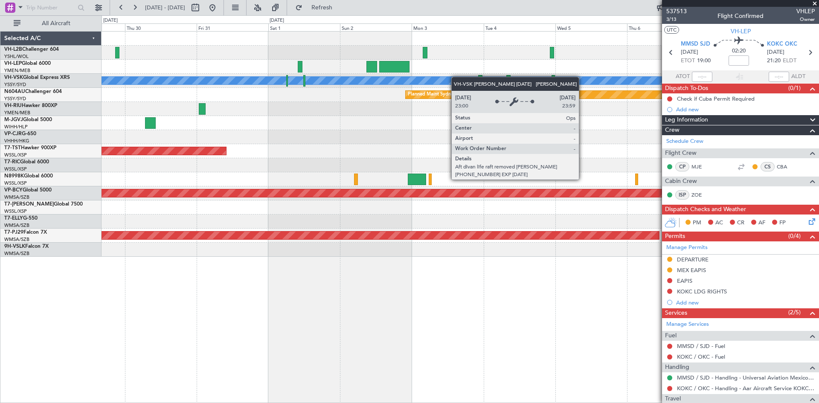
click at [452, 78] on div "[PERSON_NAME] Planned Maint Sydney ([PERSON_NAME] Intl) Planned Maint [GEOGRAPH…" at bounding box center [459, 144] width 717 height 225
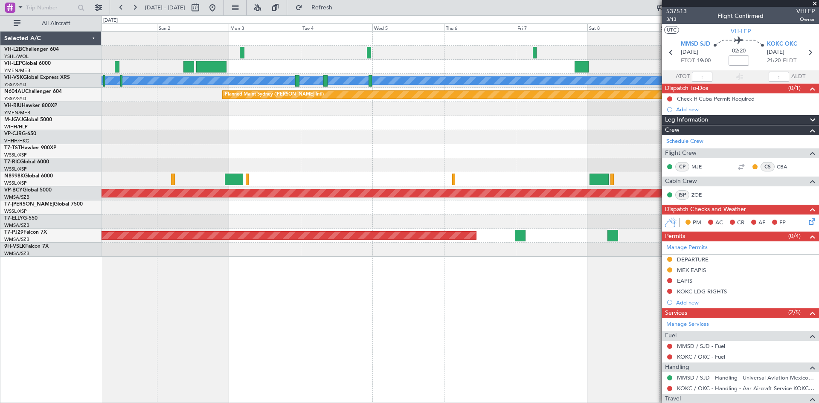
click at [299, 68] on div at bounding box center [459, 67] width 717 height 14
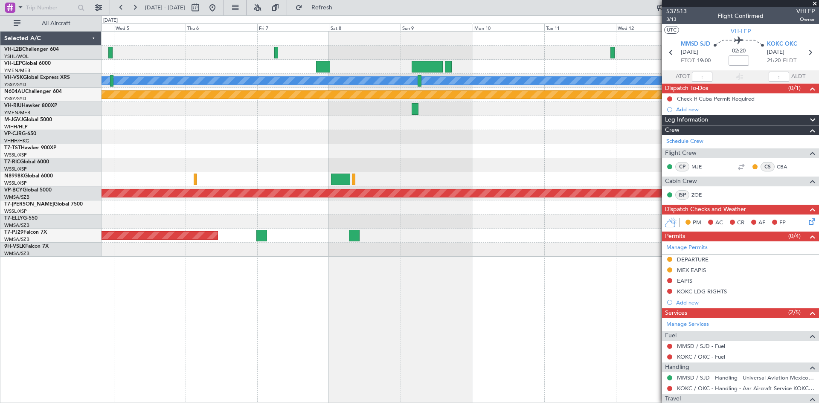
click at [334, 74] on div "[PERSON_NAME] Planned Maint Sydney ([PERSON_NAME] Intl) Planned Maint [GEOGRAPH…" at bounding box center [459, 144] width 717 height 225
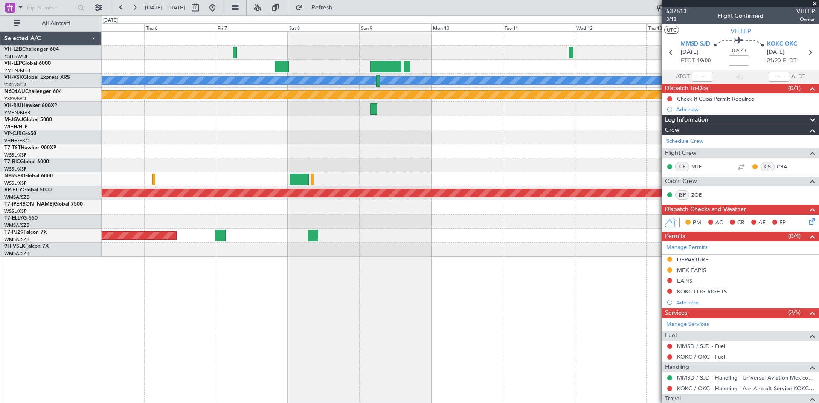
click at [405, 61] on div "[PERSON_NAME] Planned Maint Sydney ([PERSON_NAME] Intl) Planned Maint [GEOGRAPH…" at bounding box center [459, 144] width 717 height 225
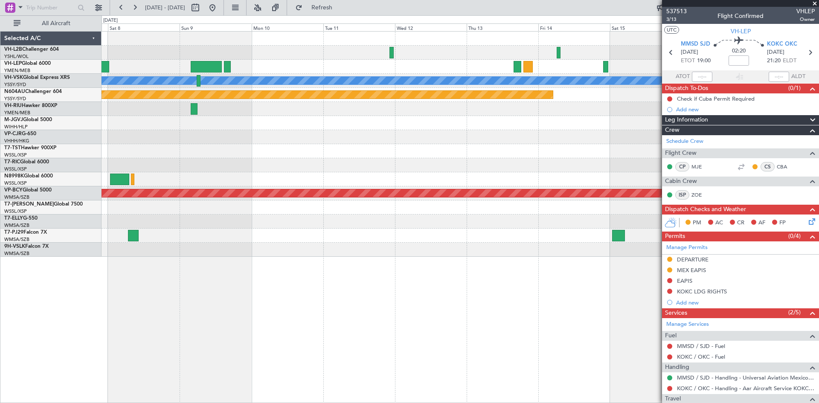
click at [282, 67] on div at bounding box center [459, 67] width 717 height 14
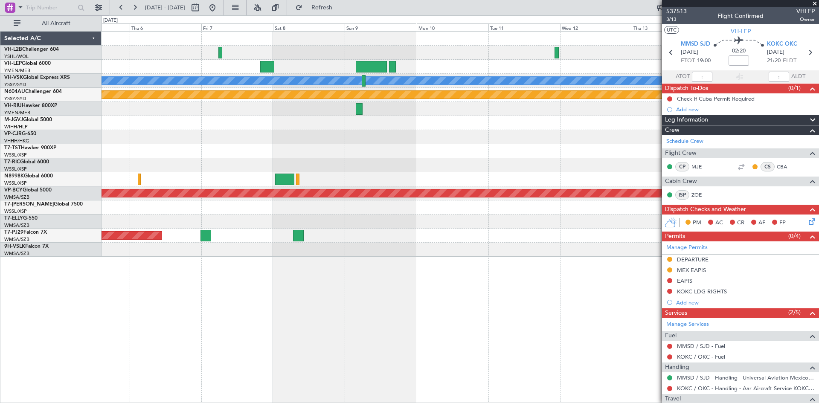
click at [458, 66] on div at bounding box center [459, 67] width 717 height 14
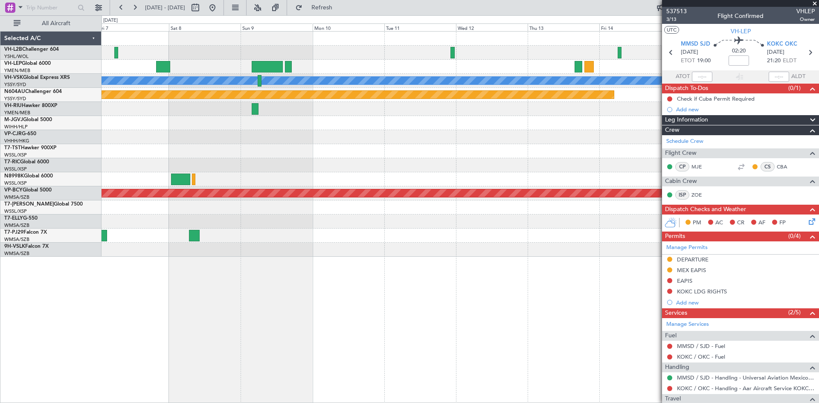
click at [379, 151] on div "[PERSON_NAME] Planned Maint Sydney ([PERSON_NAME] Intl) Planned Maint [GEOGRAPH…" at bounding box center [459, 144] width 717 height 225
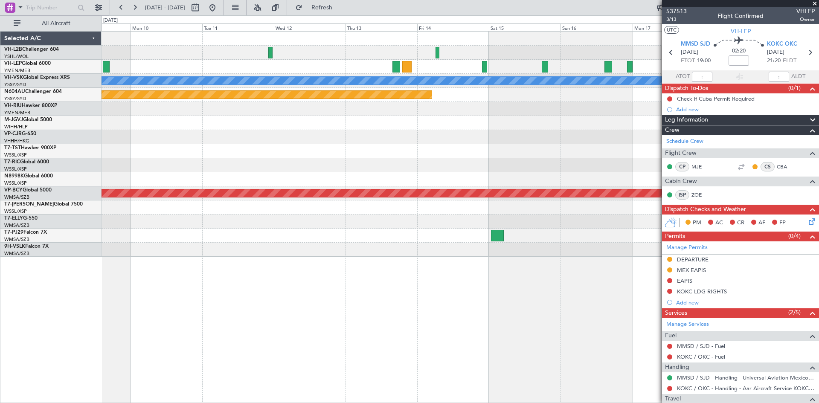
click at [573, 143] on div at bounding box center [459, 137] width 717 height 14
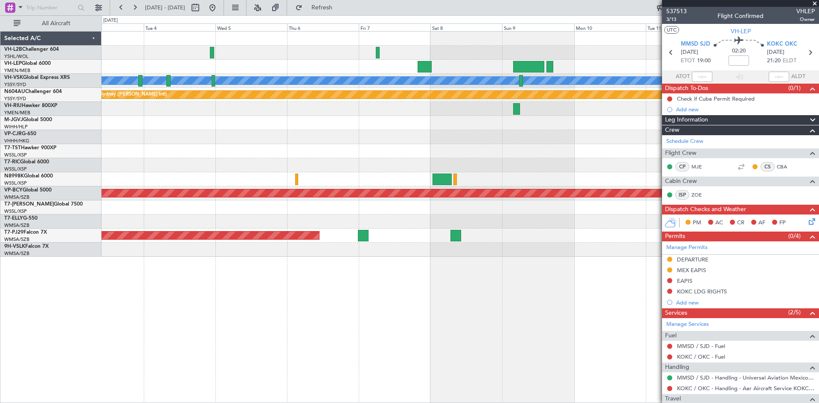
click at [576, 161] on div "[PERSON_NAME] Planned Maint Sydney ([PERSON_NAME] Intl) Planned Maint [GEOGRAPH…" at bounding box center [459, 144] width 717 height 225
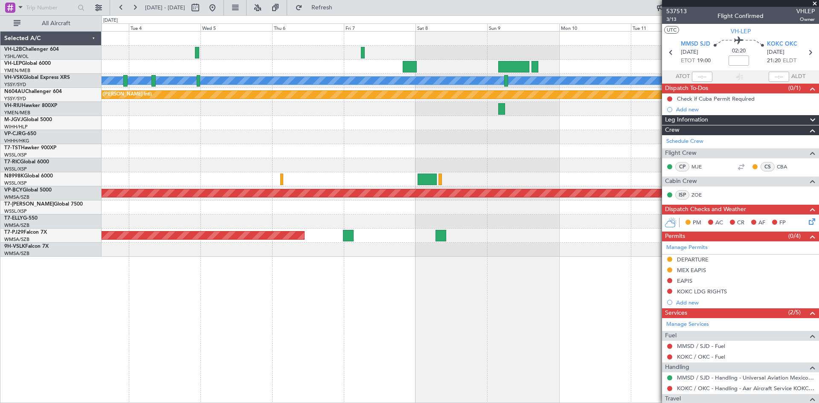
click at [262, 145] on div at bounding box center [459, 151] width 717 height 14
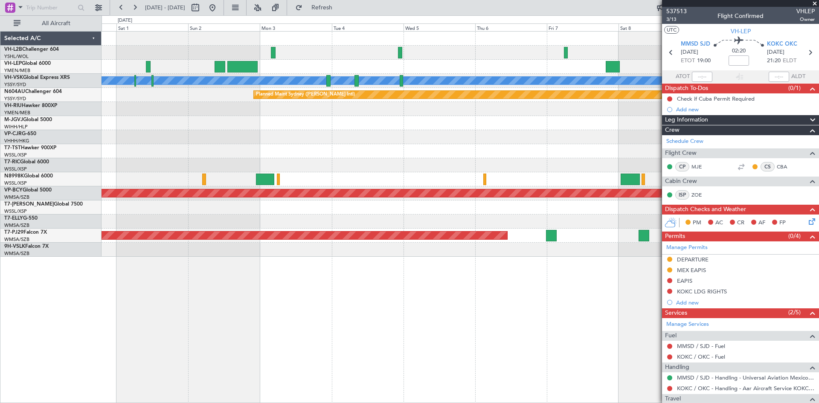
click at [568, 162] on div "[PERSON_NAME] Planned Maint Sydney ([PERSON_NAME] Intl) Planned Maint [GEOGRAPH…" at bounding box center [459, 144] width 717 height 225
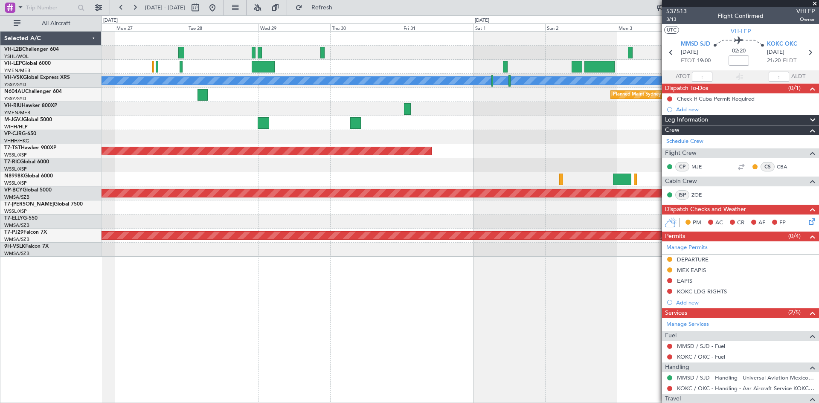
click at [516, 150] on div "Planned Maint [GEOGRAPHIC_DATA] (Seletar)" at bounding box center [459, 151] width 717 height 14
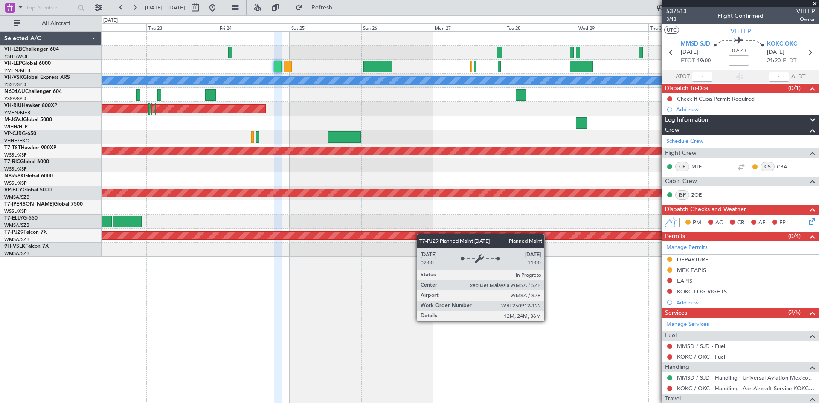
click at [531, 238] on div "[PERSON_NAME] Planned Maint Sydney ([PERSON_NAME] Intl) Planned Maint [GEOGRAPH…" at bounding box center [459, 144] width 717 height 225
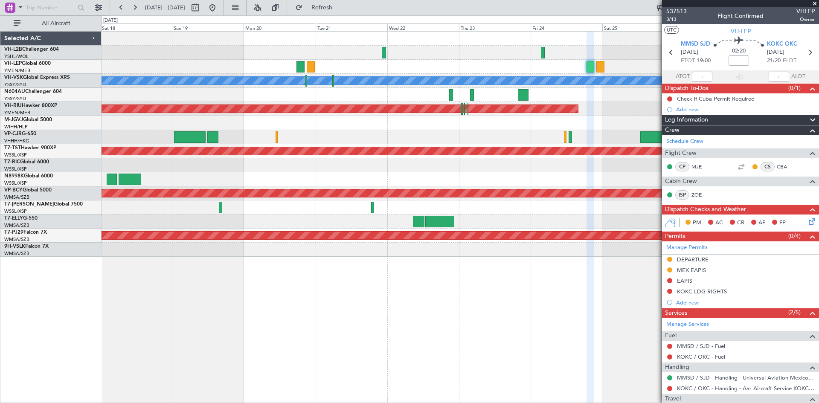
click at [520, 337] on div "[PERSON_NAME] No Crew Planned Maint [GEOGRAPHIC_DATA] ([GEOGRAPHIC_DATA]) Plann…" at bounding box center [459, 217] width 717 height 372
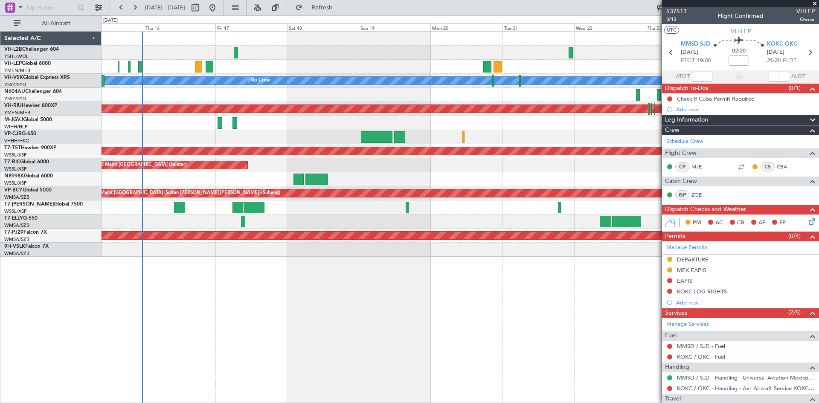
click at [527, 340] on div "[PERSON_NAME] No Crew Planned Maint [GEOGRAPHIC_DATA] ([GEOGRAPHIC_DATA]) Plann…" at bounding box center [459, 217] width 717 height 372
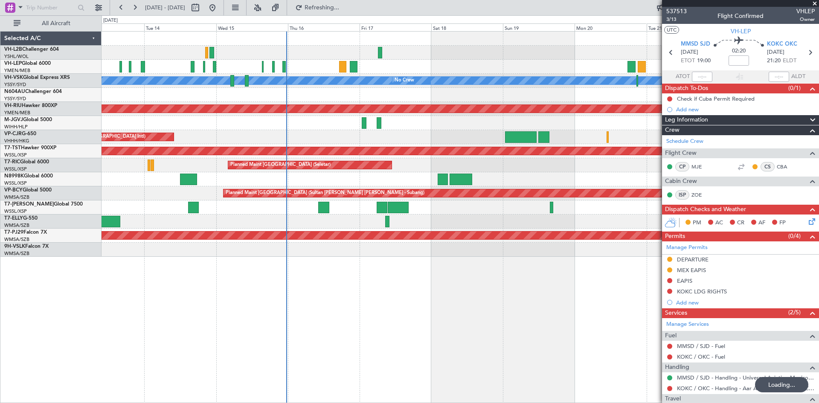
click at [428, 326] on div "Unplanned Maint Wichita (Wichita Mid-continent) [PERSON_NAME] No Crew Planned M…" at bounding box center [459, 217] width 717 height 372
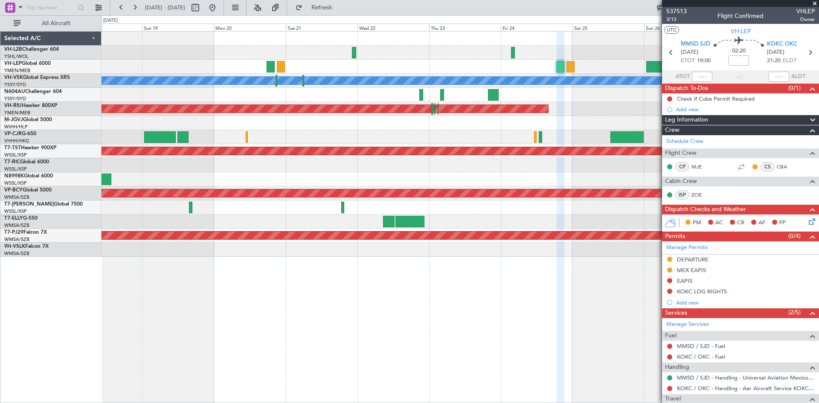
click at [272, 188] on div "[PERSON_NAME] No Crew Planned Maint [GEOGRAPHIC_DATA] ([GEOGRAPHIC_DATA]) Plann…" at bounding box center [459, 144] width 717 height 225
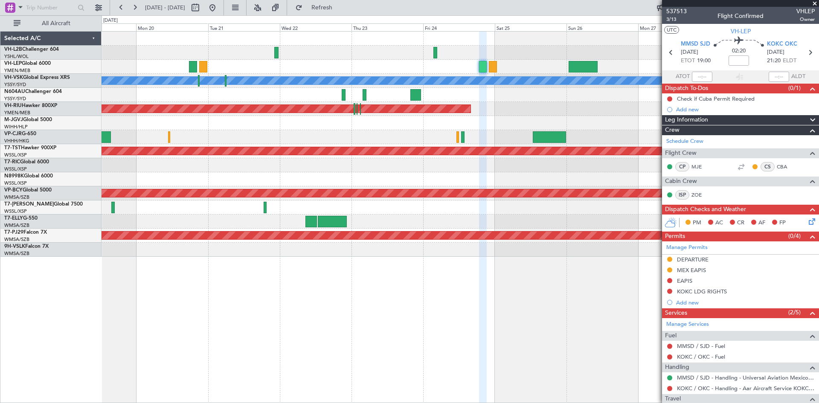
click at [453, 187] on div "[PERSON_NAME] No Crew Planned Maint [GEOGRAPHIC_DATA] ([GEOGRAPHIC_DATA]) Plann…" at bounding box center [459, 144] width 717 height 225
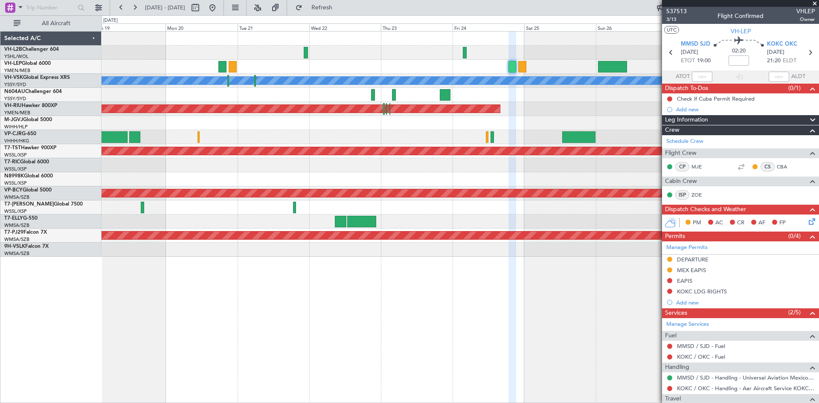
click at [330, 143] on div at bounding box center [459, 137] width 717 height 14
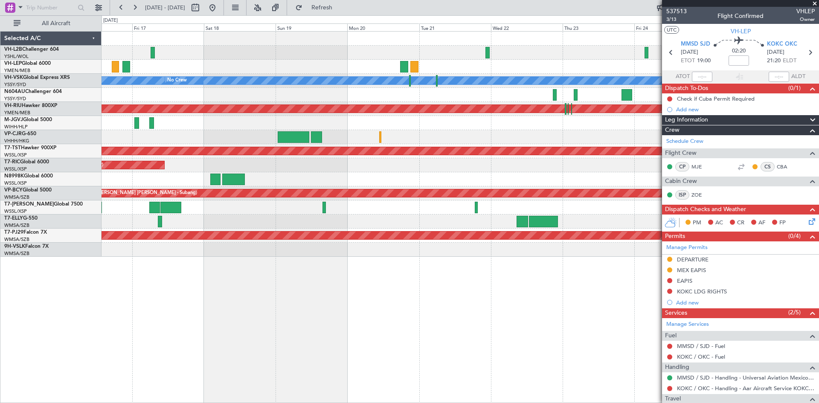
click at [530, 138] on div "[PERSON_NAME] No Crew Planned Maint [GEOGRAPHIC_DATA] ([GEOGRAPHIC_DATA]) Plann…" at bounding box center [459, 144] width 717 height 225
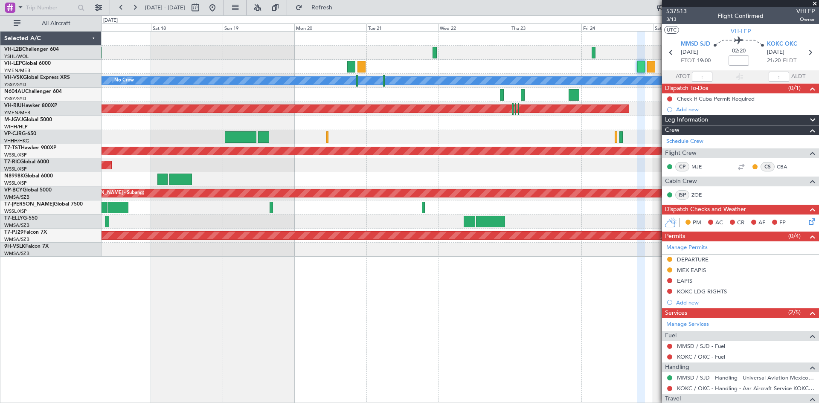
click at [504, 127] on div at bounding box center [459, 123] width 717 height 14
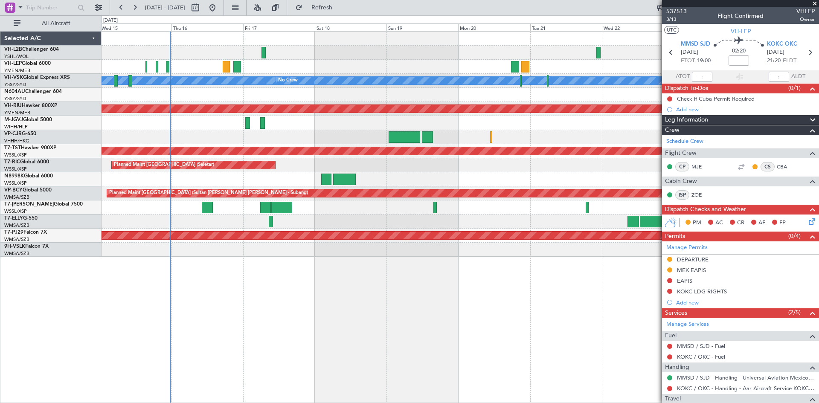
click at [575, 127] on div "[PERSON_NAME] No Crew Planned Maint [GEOGRAPHIC_DATA] ([GEOGRAPHIC_DATA]) Plann…" at bounding box center [459, 144] width 717 height 225
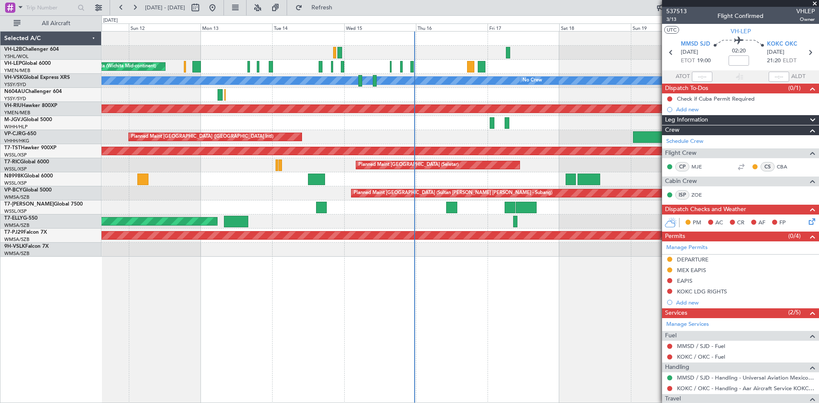
click at [534, 127] on div "Planned Maint [GEOGRAPHIC_DATA] (Seletar)" at bounding box center [459, 123] width 717 height 14
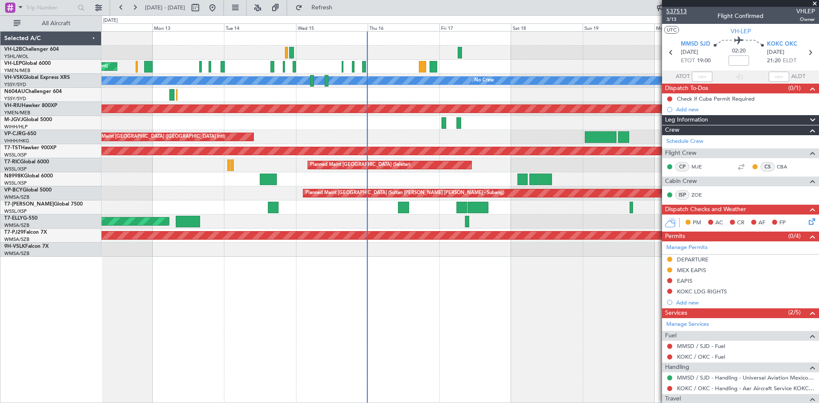
click at [683, 11] on span "537513" at bounding box center [676, 11] width 20 height 9
